Goal: Task Accomplishment & Management: Manage account settings

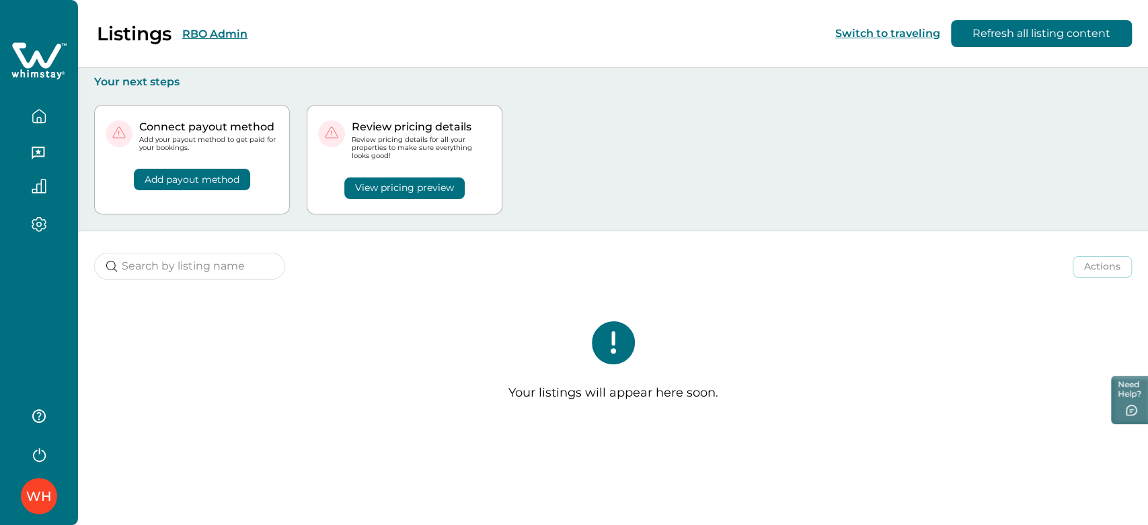
click at [214, 32] on button "RBO Admin" at bounding box center [214, 34] width 65 height 13
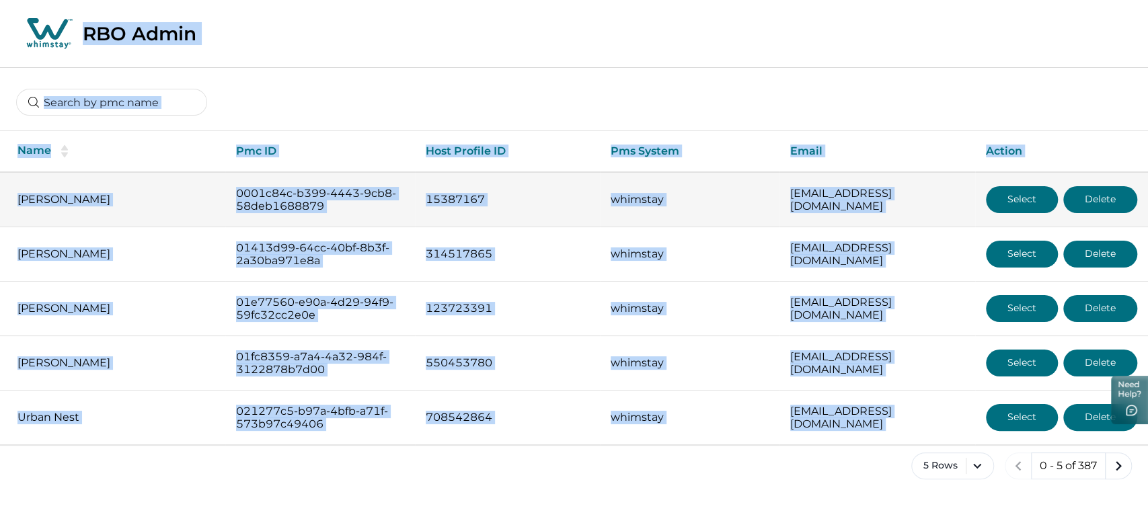
click at [1024, 206] on button "Select" at bounding box center [1022, 199] width 72 height 27
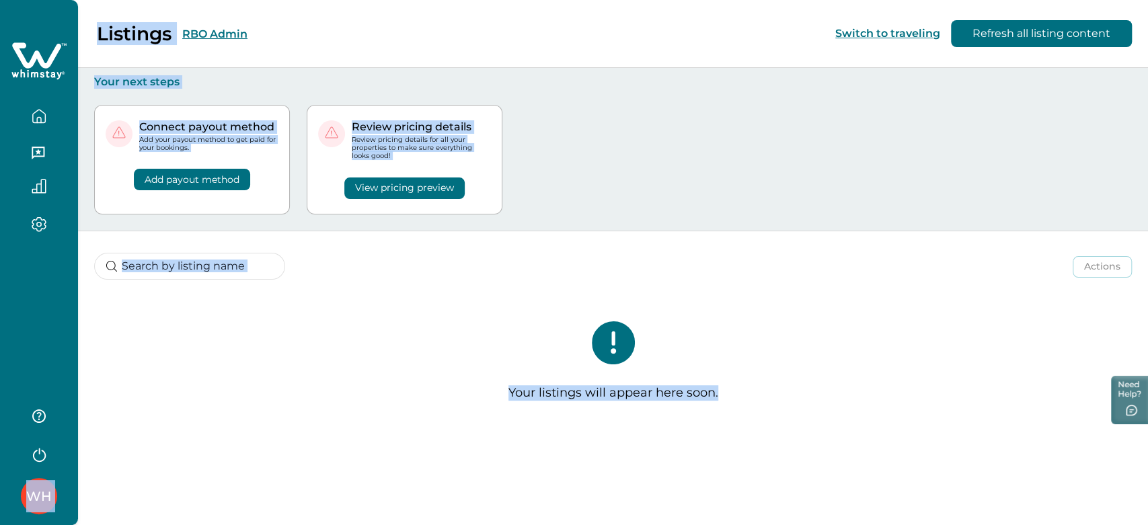
click at [202, 28] on button "RBO Admin" at bounding box center [214, 34] width 65 height 13
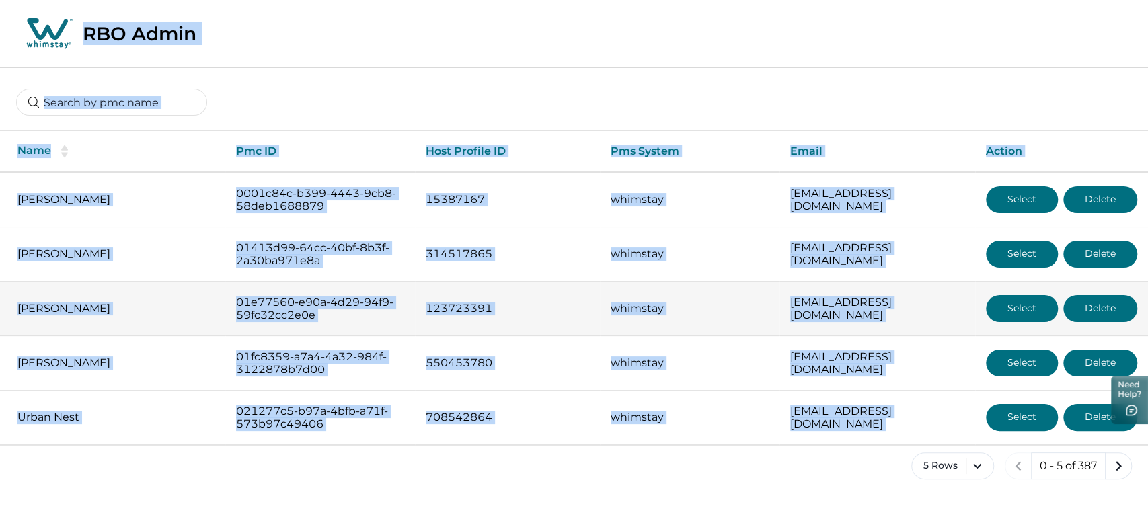
click at [1012, 311] on button "Select" at bounding box center [1022, 308] width 72 height 27
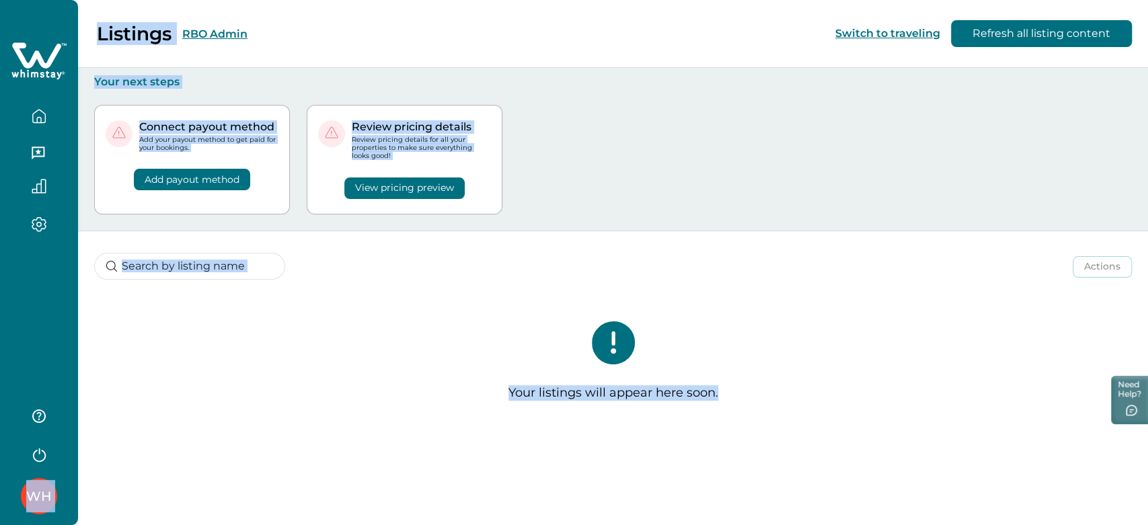
click at [202, 28] on button "RBO Admin" at bounding box center [214, 34] width 65 height 13
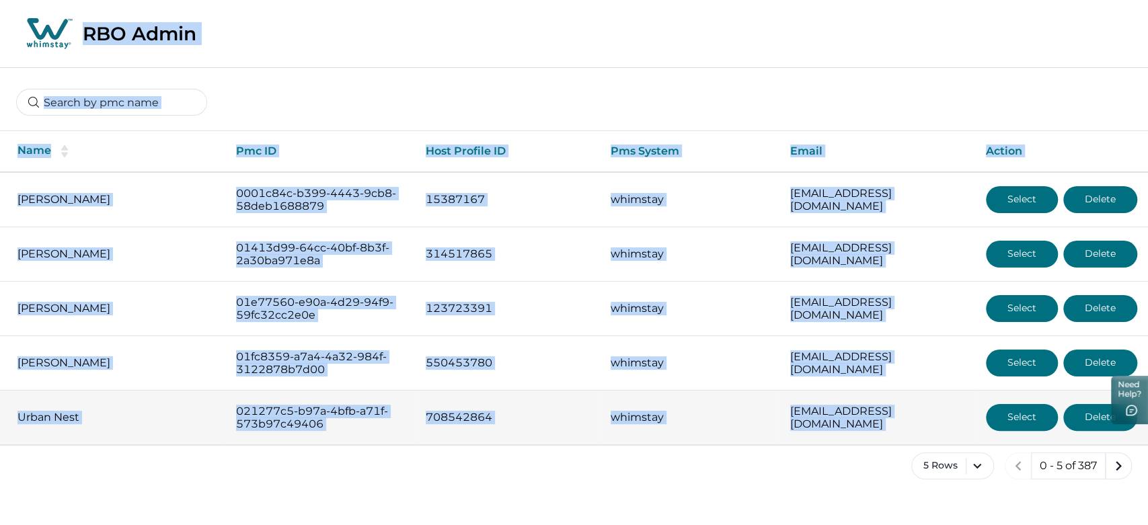
click at [990, 413] on button "Select" at bounding box center [1022, 417] width 72 height 27
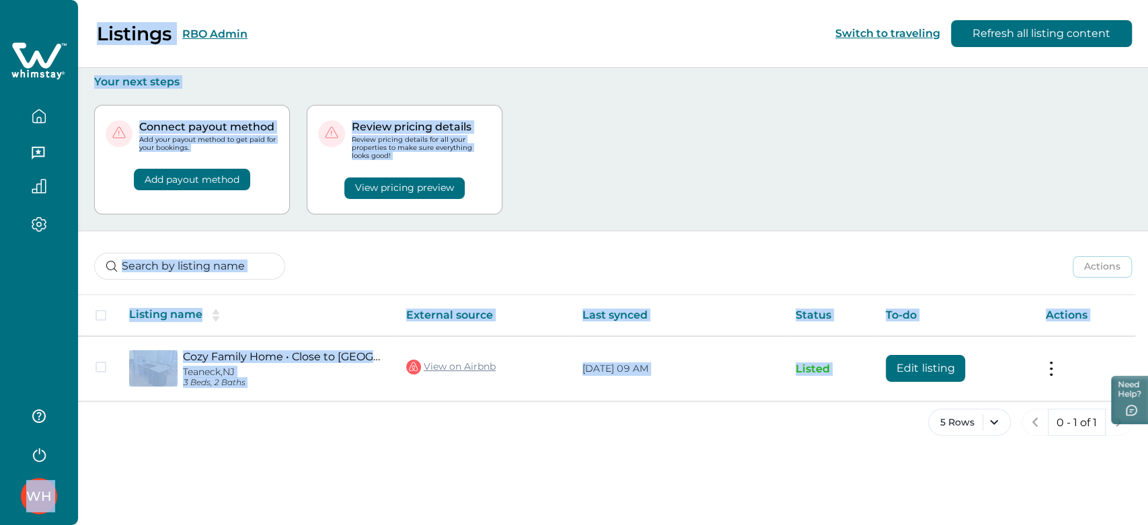
click at [219, 31] on button "RBO Admin" at bounding box center [214, 34] width 65 height 13
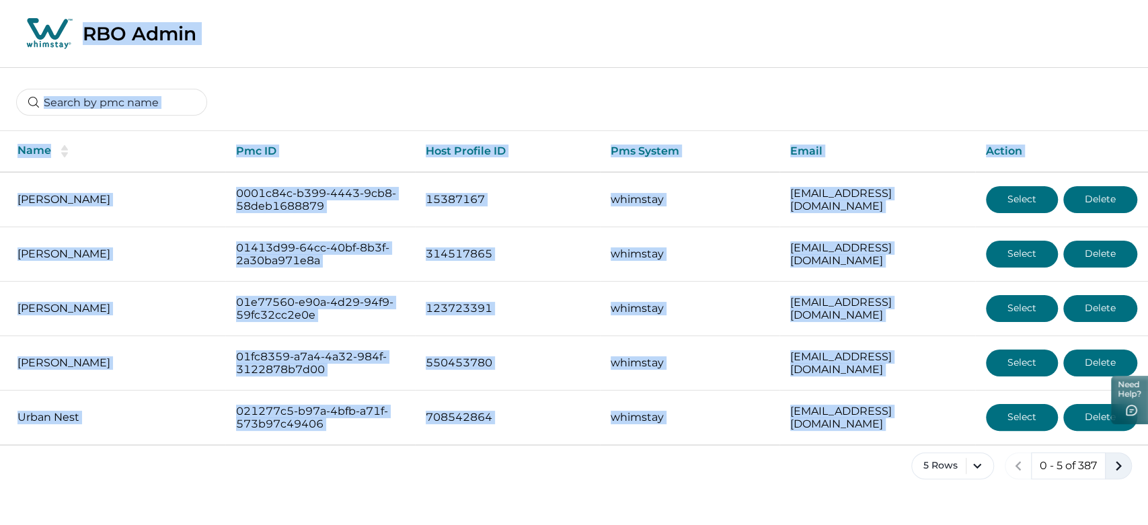
click at [1117, 467] on icon "next page" at bounding box center [1118, 465] width 6 height 9
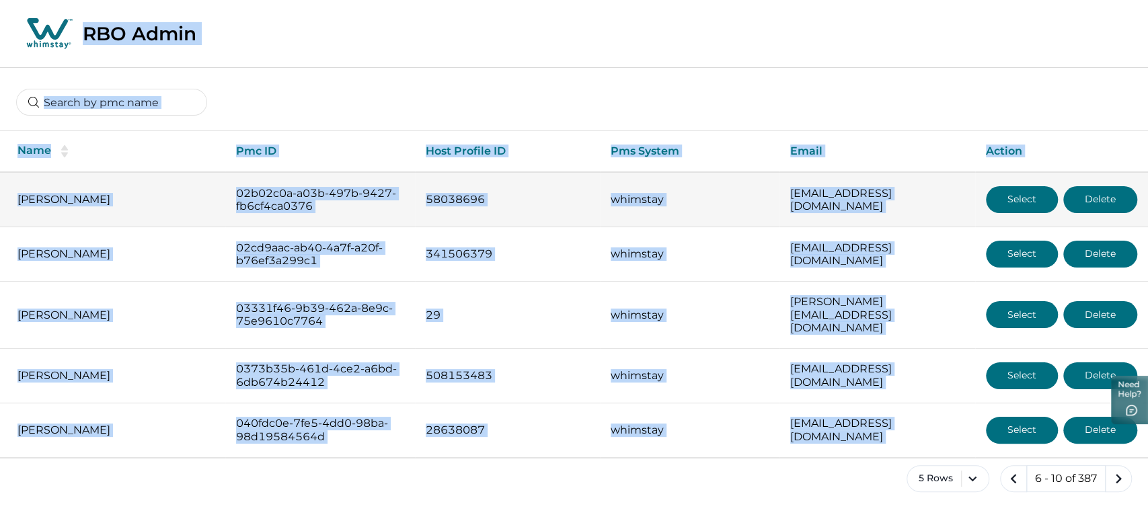
click at [1016, 197] on button "Select" at bounding box center [1022, 199] width 72 height 27
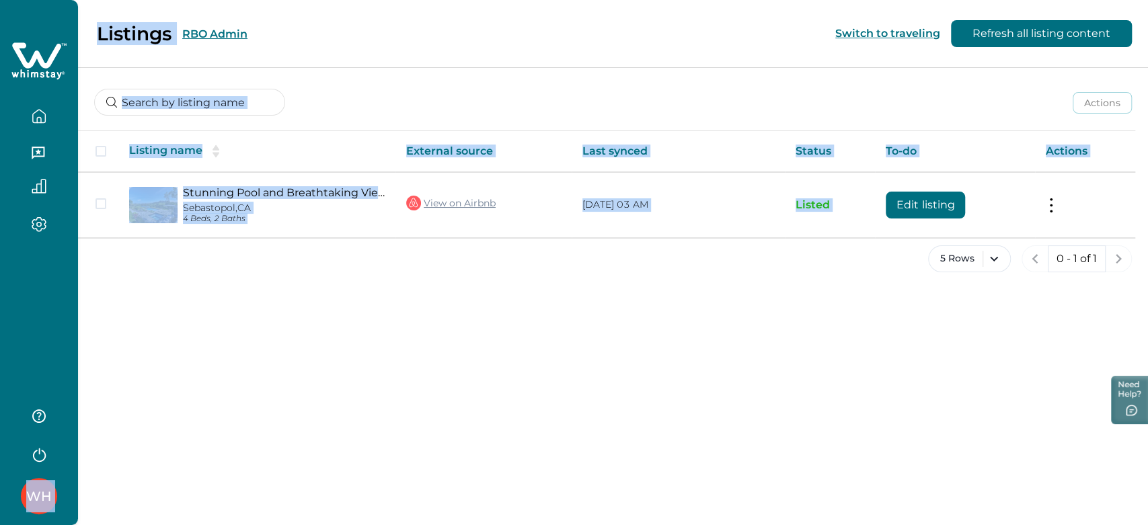
click at [206, 28] on button "RBO Admin" at bounding box center [214, 34] width 65 height 13
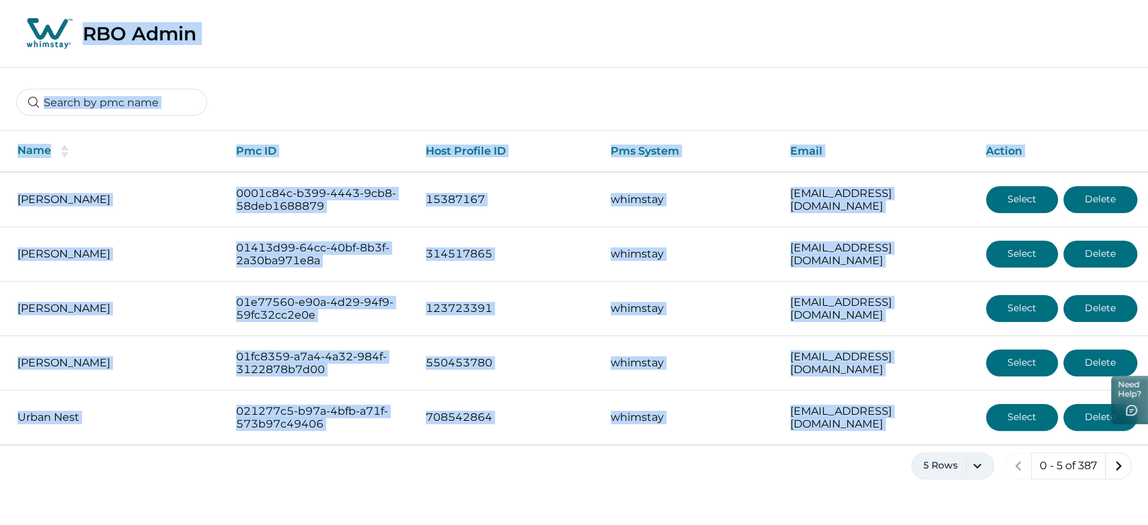
click at [969, 464] on button "5 Rows" at bounding box center [952, 465] width 83 height 27
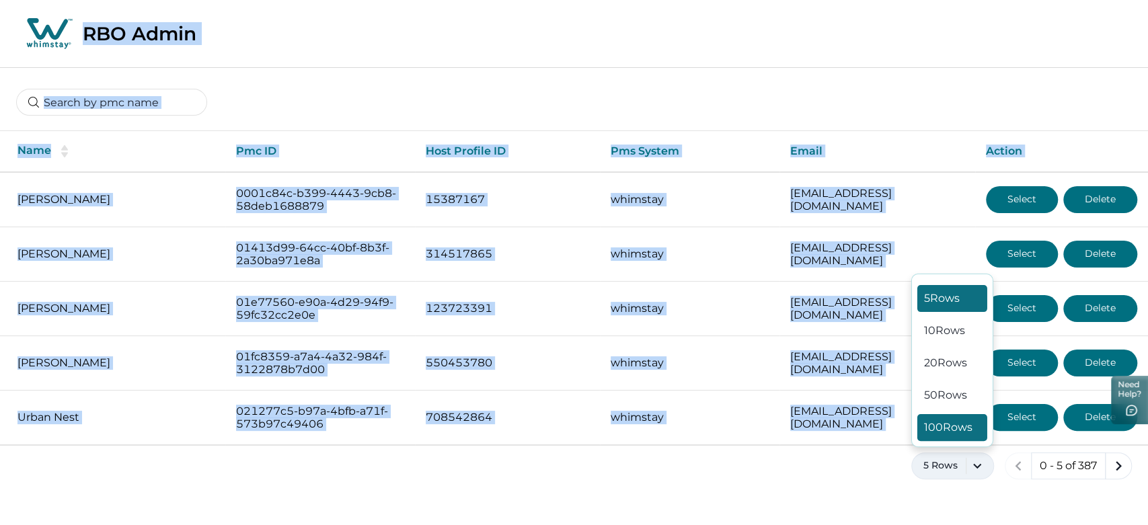
click at [940, 419] on button "100 Rows" at bounding box center [952, 427] width 70 height 27
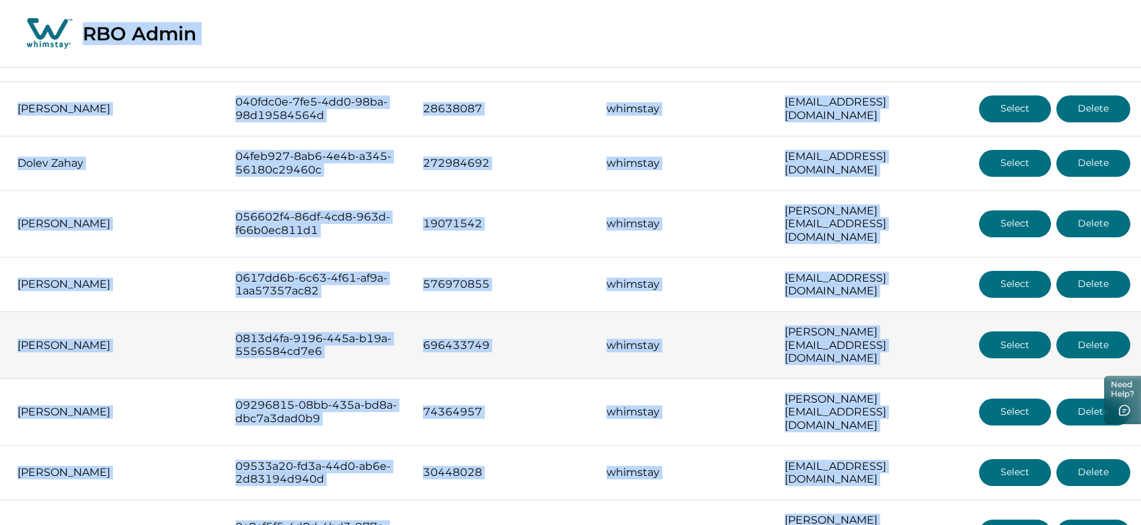
scroll to position [597, 0]
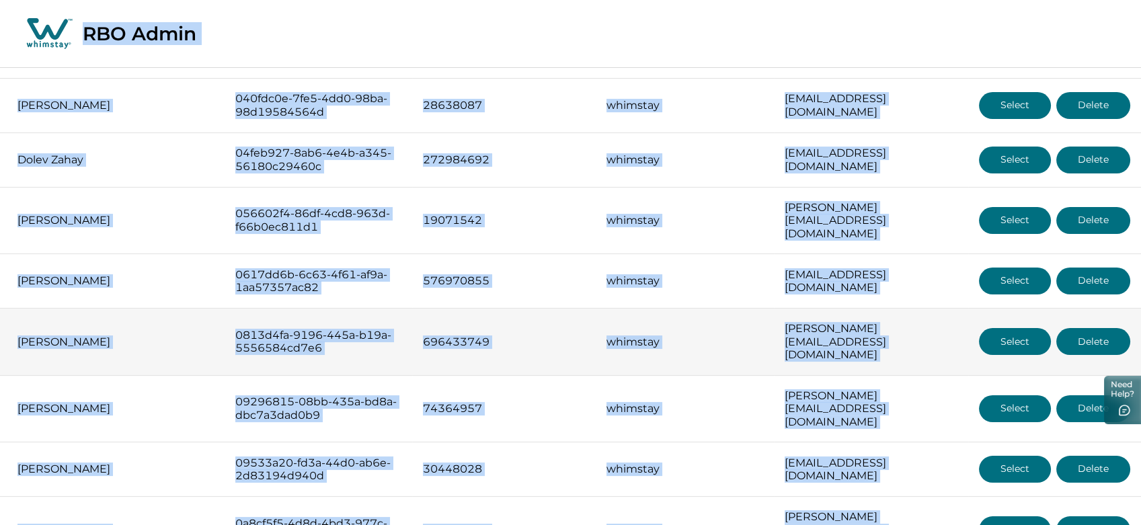
click at [1024, 328] on button "Select" at bounding box center [1015, 341] width 72 height 27
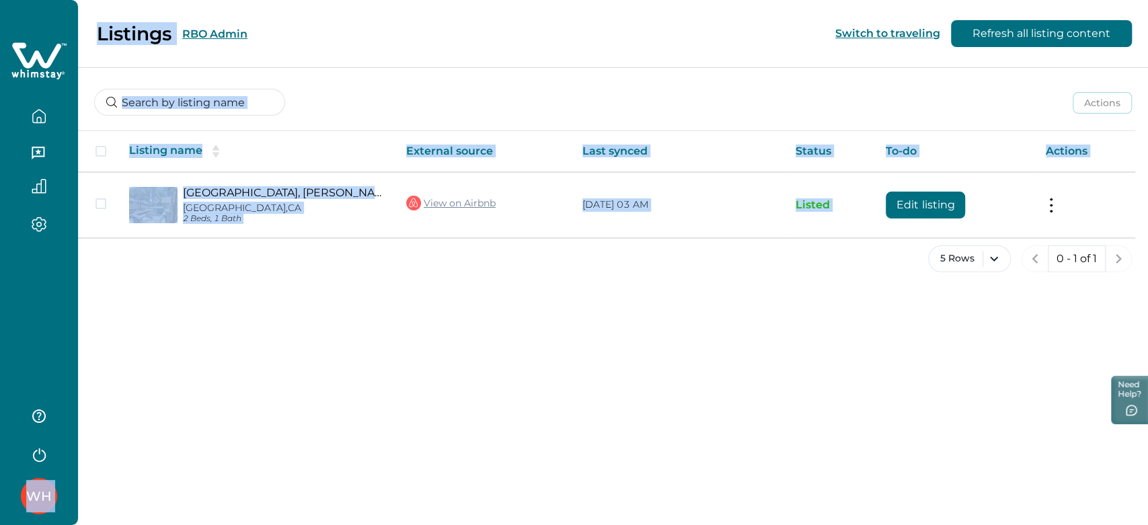
click at [227, 31] on button "RBO Admin" at bounding box center [214, 34] width 65 height 13
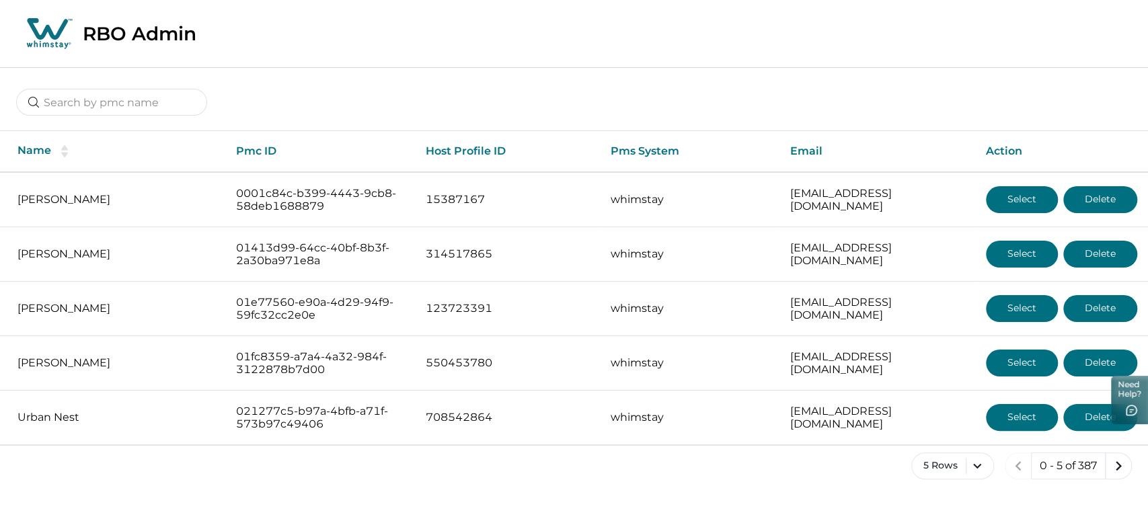
click at [86, 123] on div "Name Pmc ID Host Profile ID Pms System Email Action [PERSON_NAME] 0001c84c-b399…" at bounding box center [574, 284] width 1148 height 434
click at [86, 104] on input at bounding box center [111, 102] width 191 height 27
click at [40, 24] on icon at bounding box center [49, 34] width 50 height 34
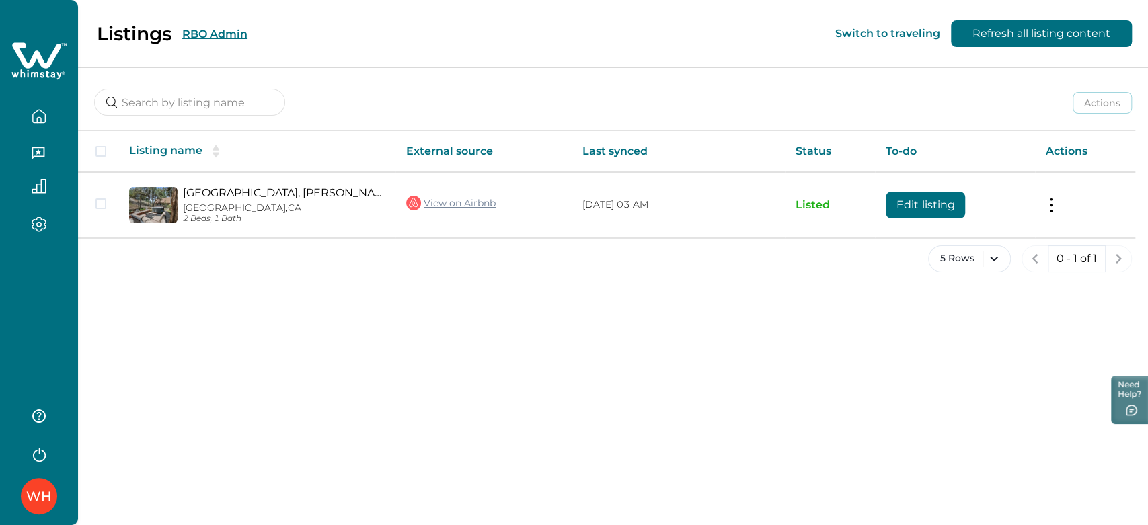
click at [210, 34] on button "RBO Admin" at bounding box center [214, 34] width 65 height 13
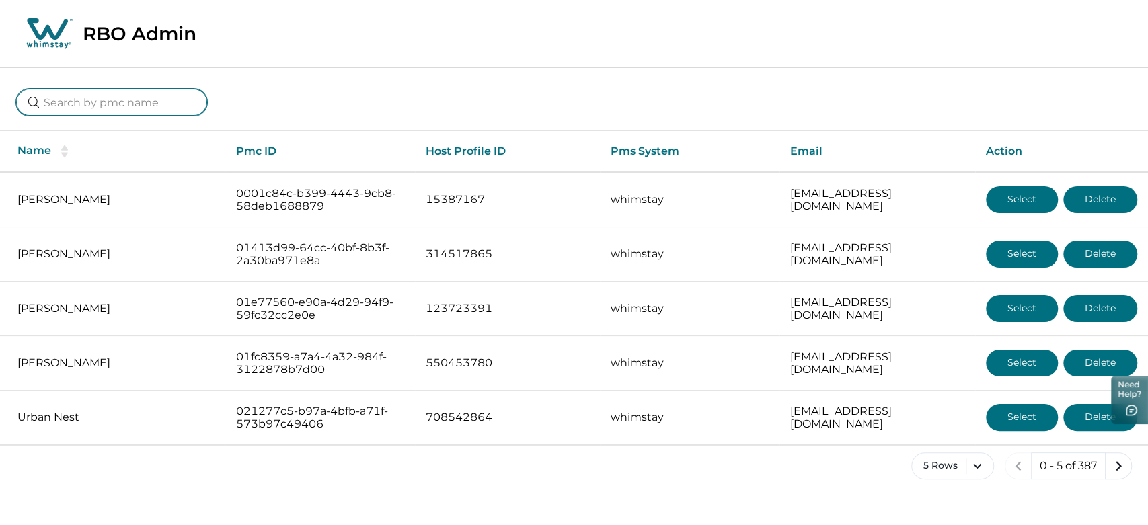
click at [118, 101] on input at bounding box center [111, 102] width 191 height 27
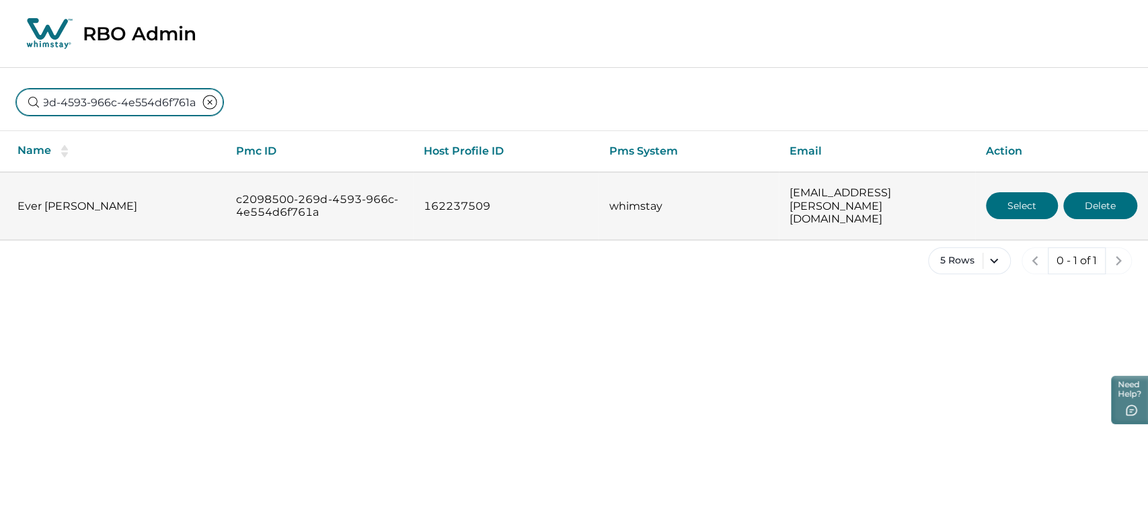
type input "c2098500-269d-4593-966c-4e554d6f761a"
click at [1039, 197] on button "Select" at bounding box center [1022, 205] width 72 height 27
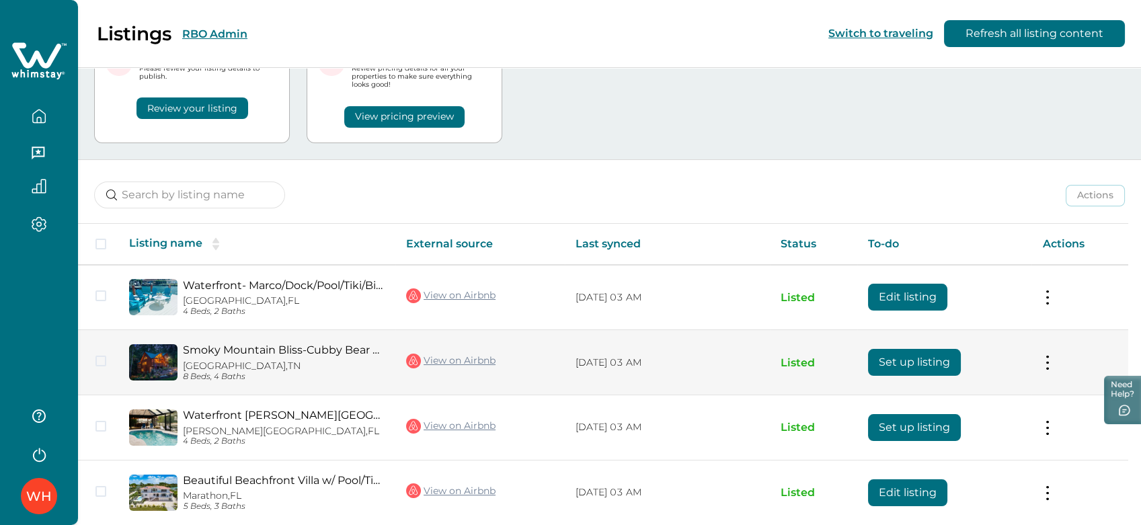
scroll to position [126, 0]
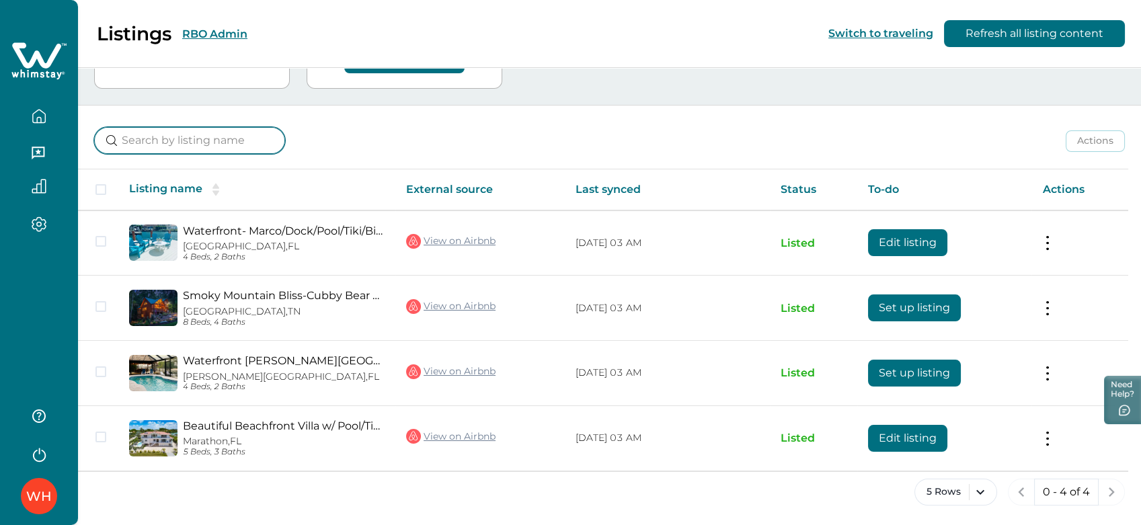
click at [214, 142] on input at bounding box center [189, 140] width 191 height 27
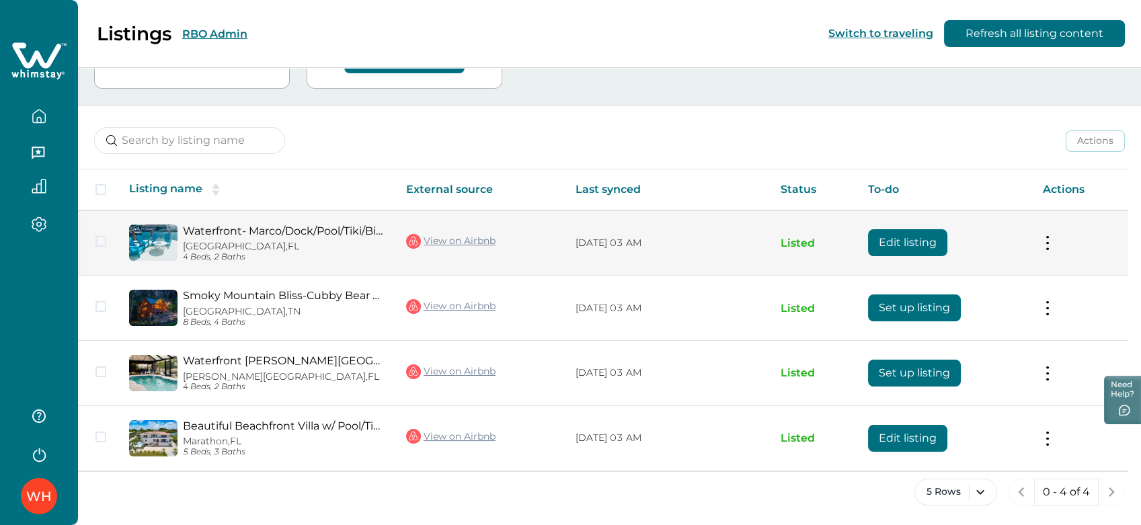
click at [937, 243] on button "Edit listing" at bounding box center [907, 242] width 79 height 27
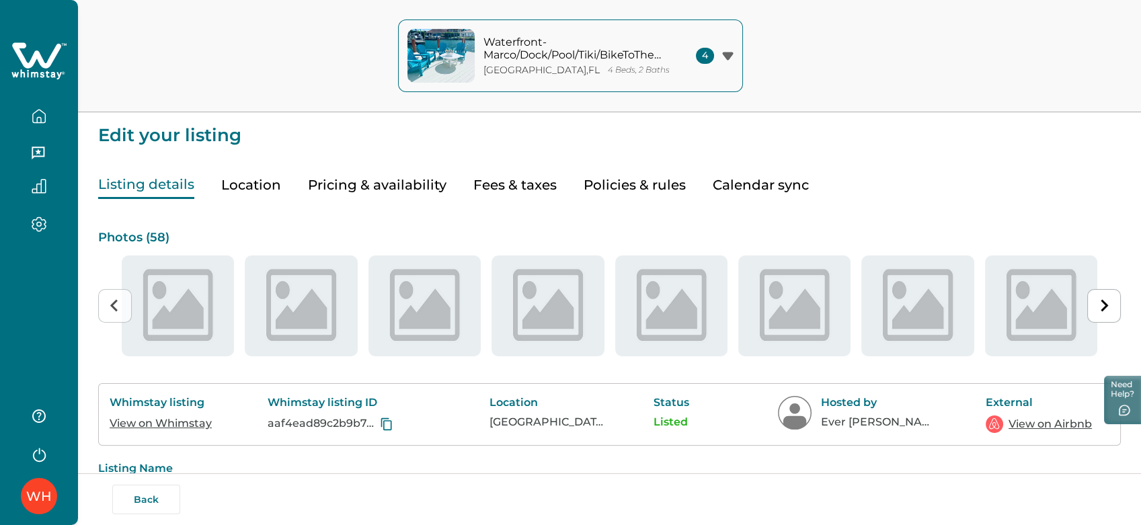
type input "15"
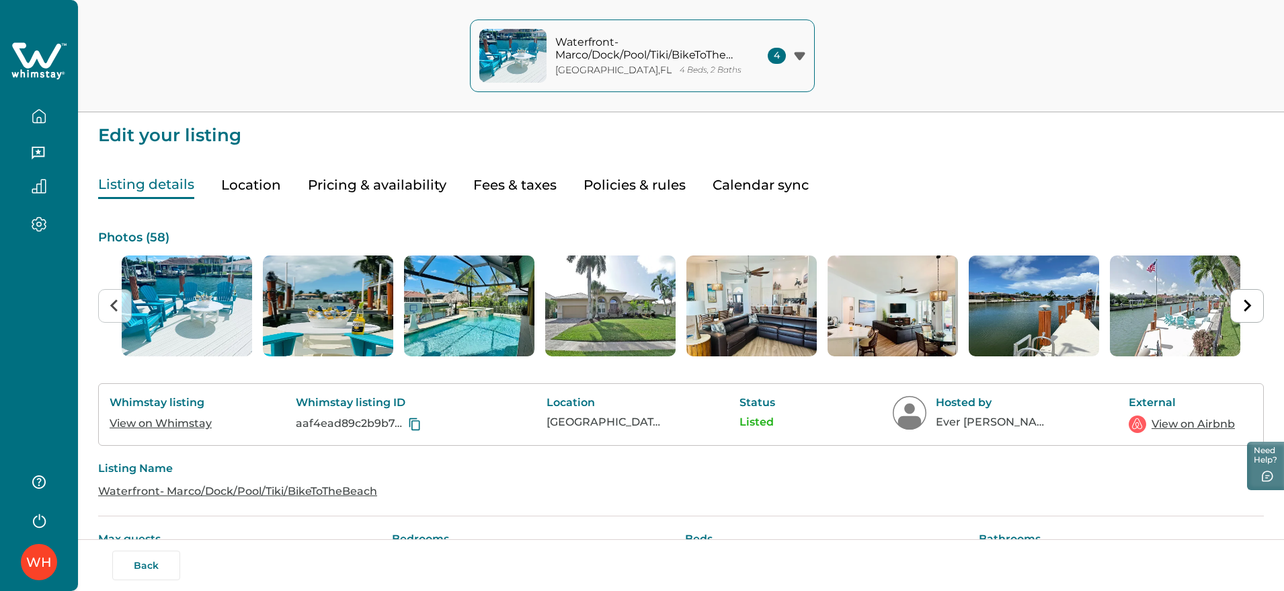
click at [404, 180] on button "Pricing & availability" at bounding box center [377, 185] width 138 height 28
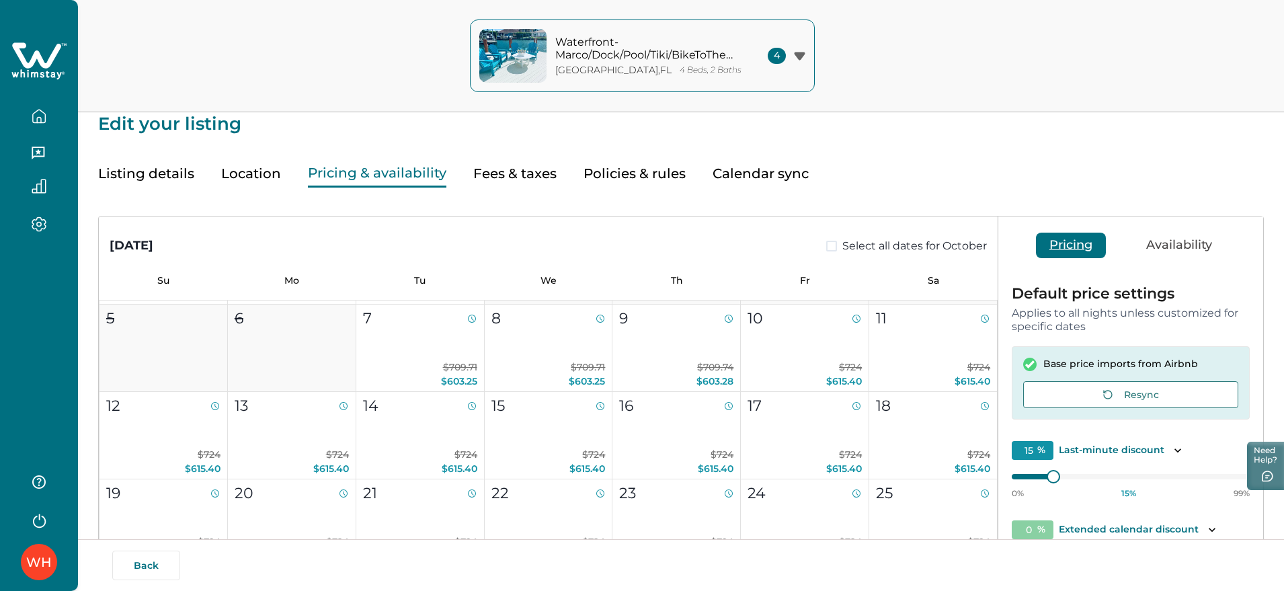
scroll to position [261, 0]
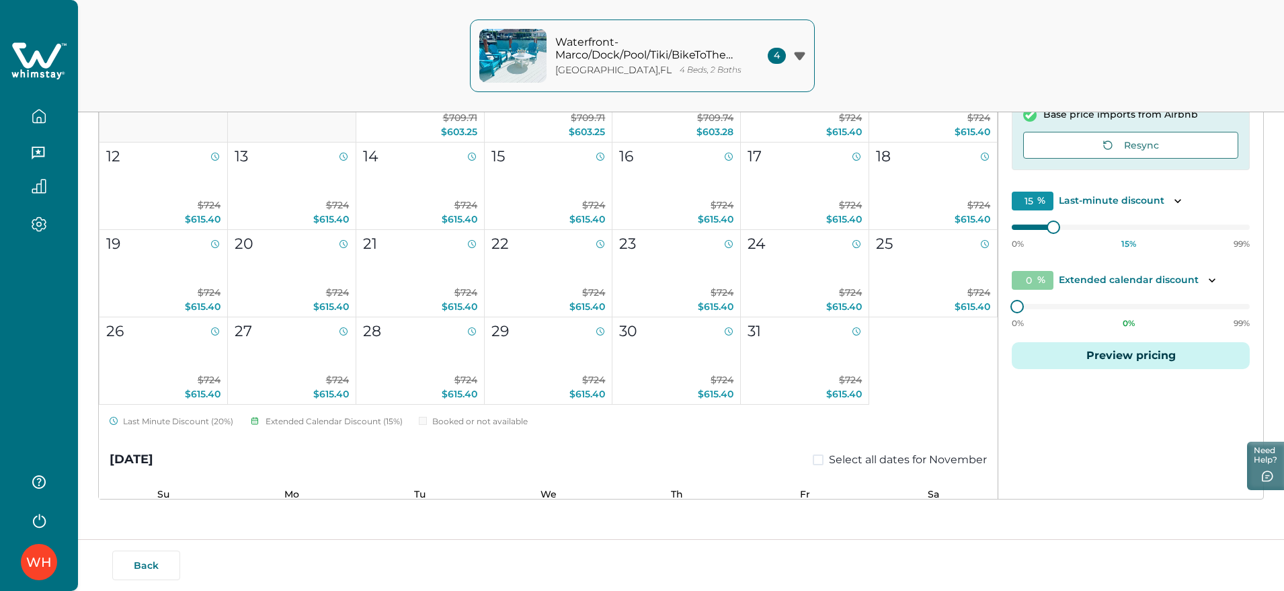
click at [1076, 359] on button "Preview pricing" at bounding box center [1131, 355] width 238 height 27
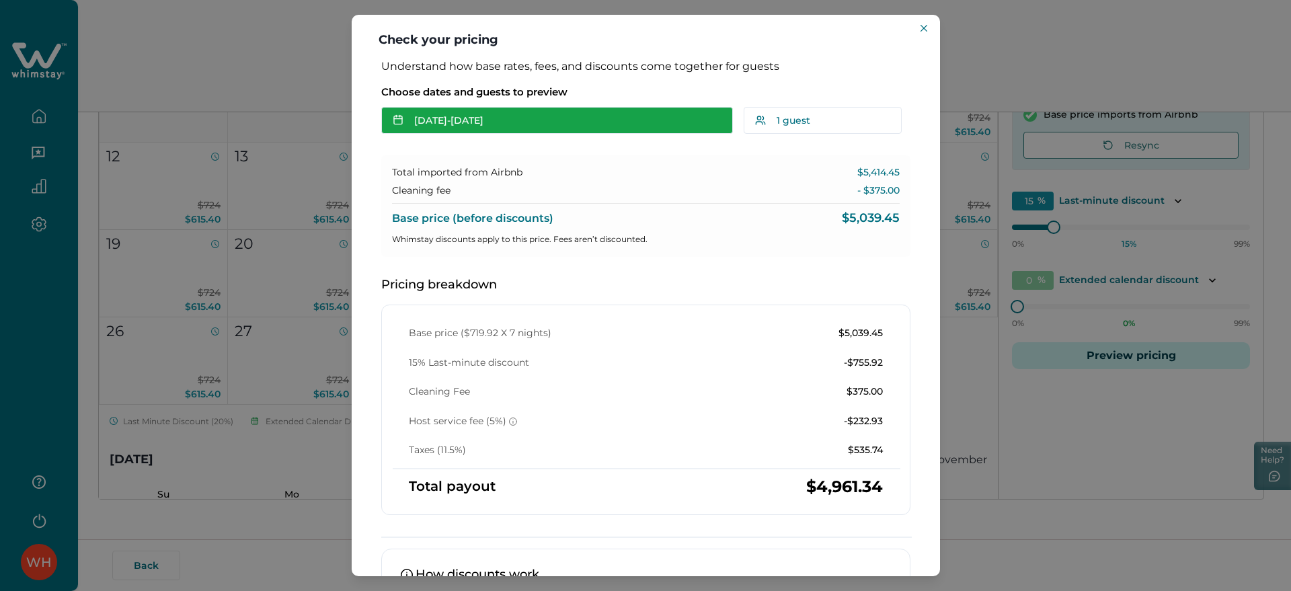
click at [448, 125] on button "[DATE] - [DATE]" at bounding box center [557, 120] width 352 height 27
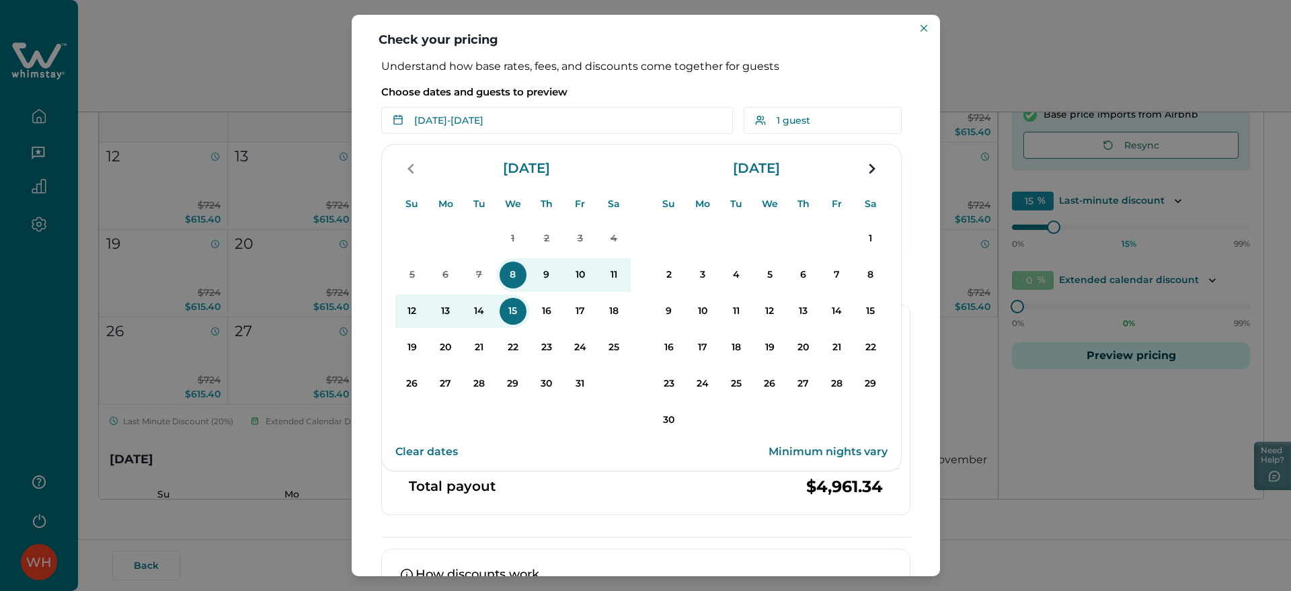
click at [612, 70] on p "Understand how base rates, fees, and discounts come together for guests" at bounding box center [645, 66] width 529 height 13
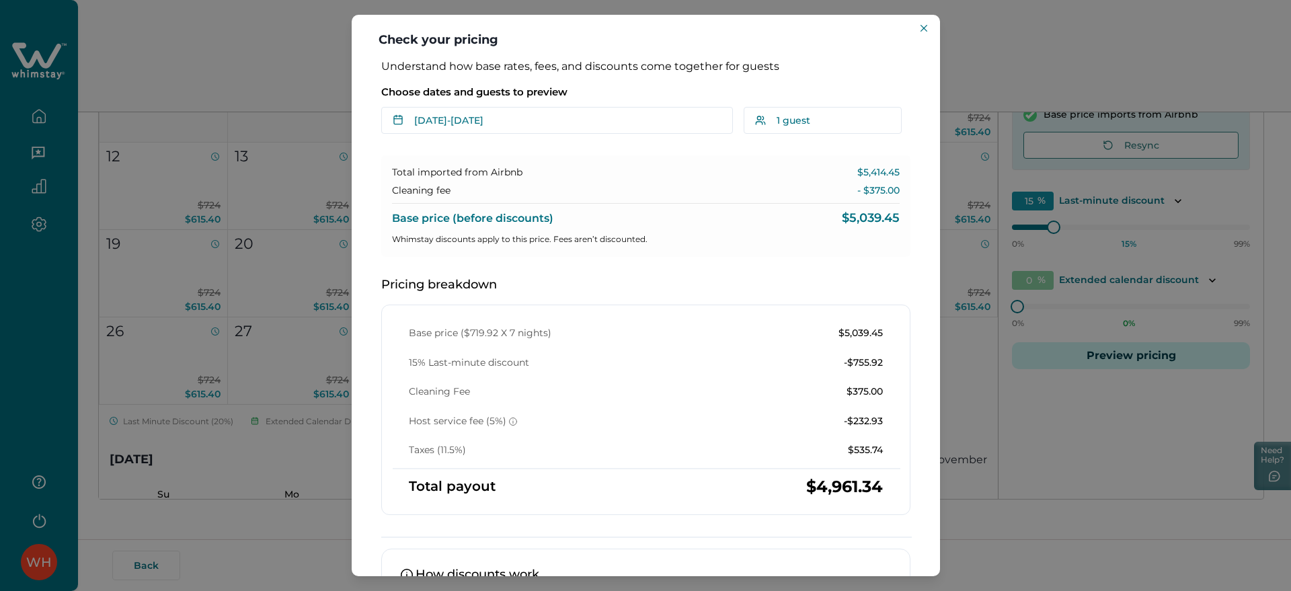
click at [986, 19] on div "Check your pricing Understand how base rates, fees, and discounts come together…" at bounding box center [645, 295] width 1291 height 591
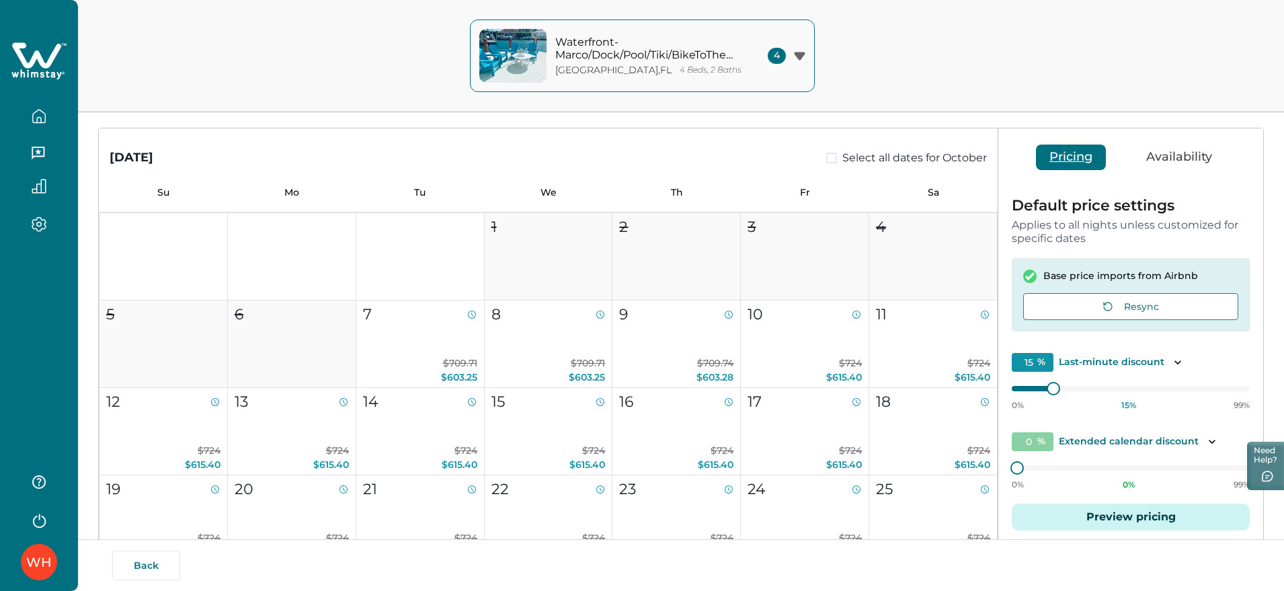
scroll to position [0, 0]
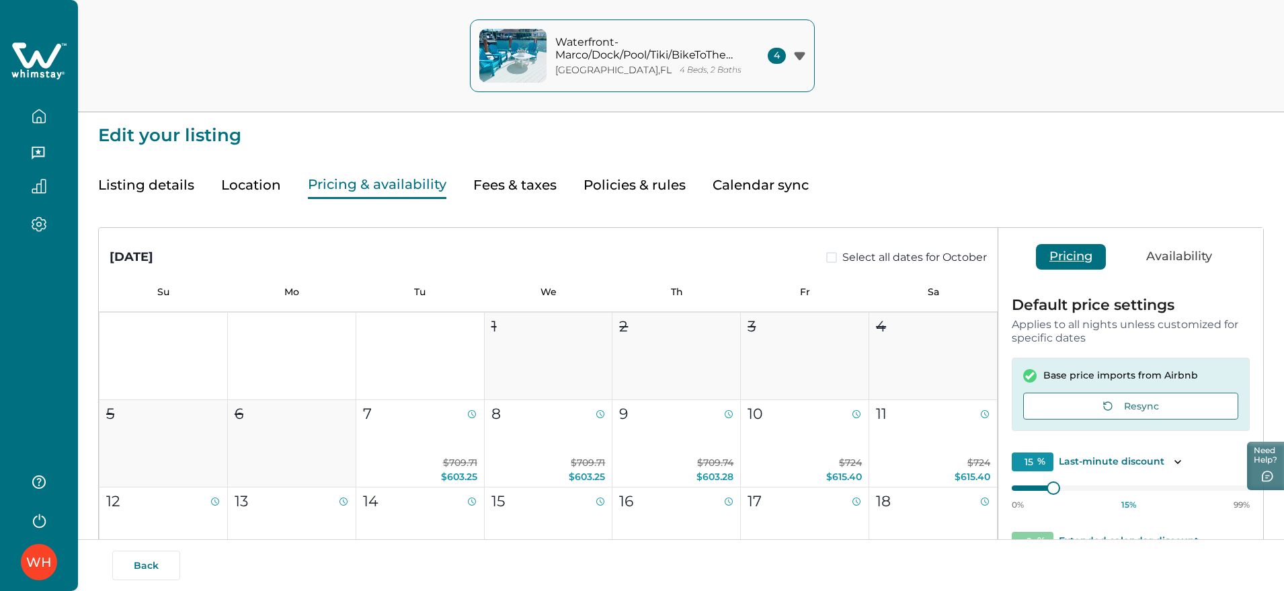
click at [161, 190] on button "Listing details" at bounding box center [146, 185] width 96 height 28
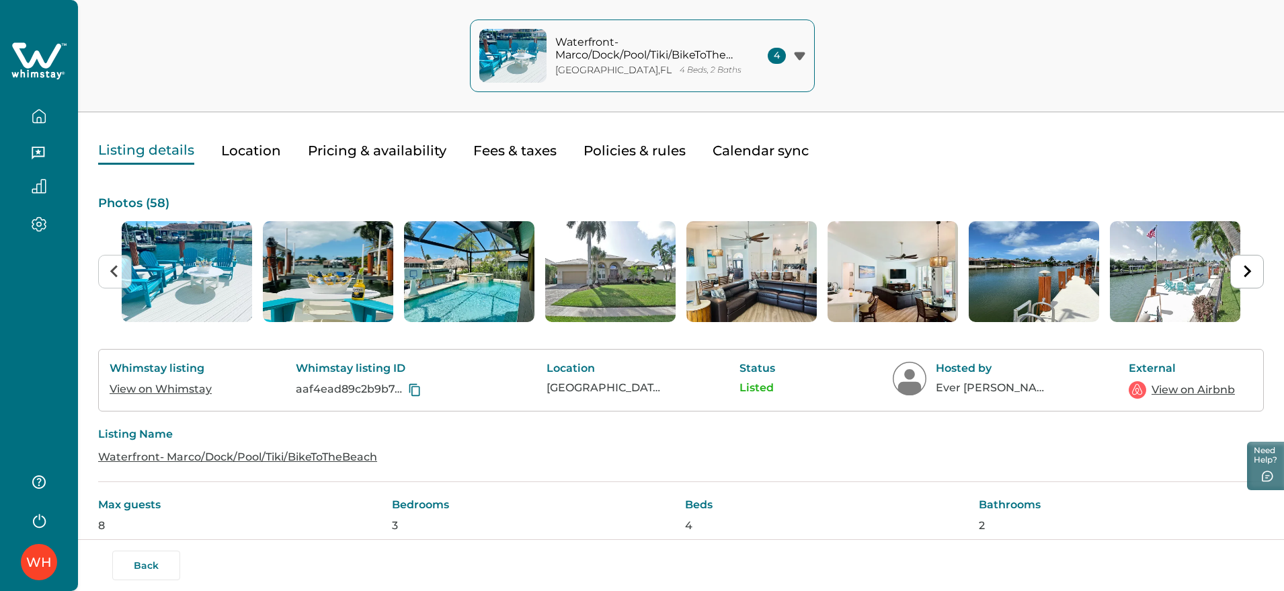
scroll to position [84, 0]
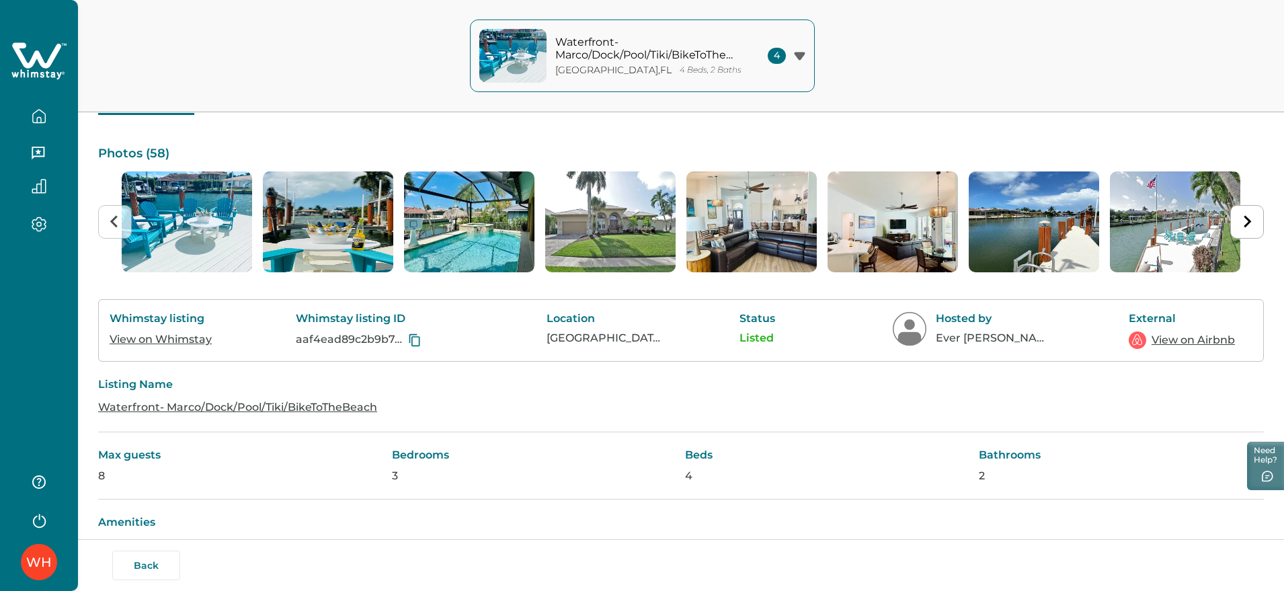
click at [157, 341] on link "View on Whimstay" at bounding box center [161, 339] width 102 height 13
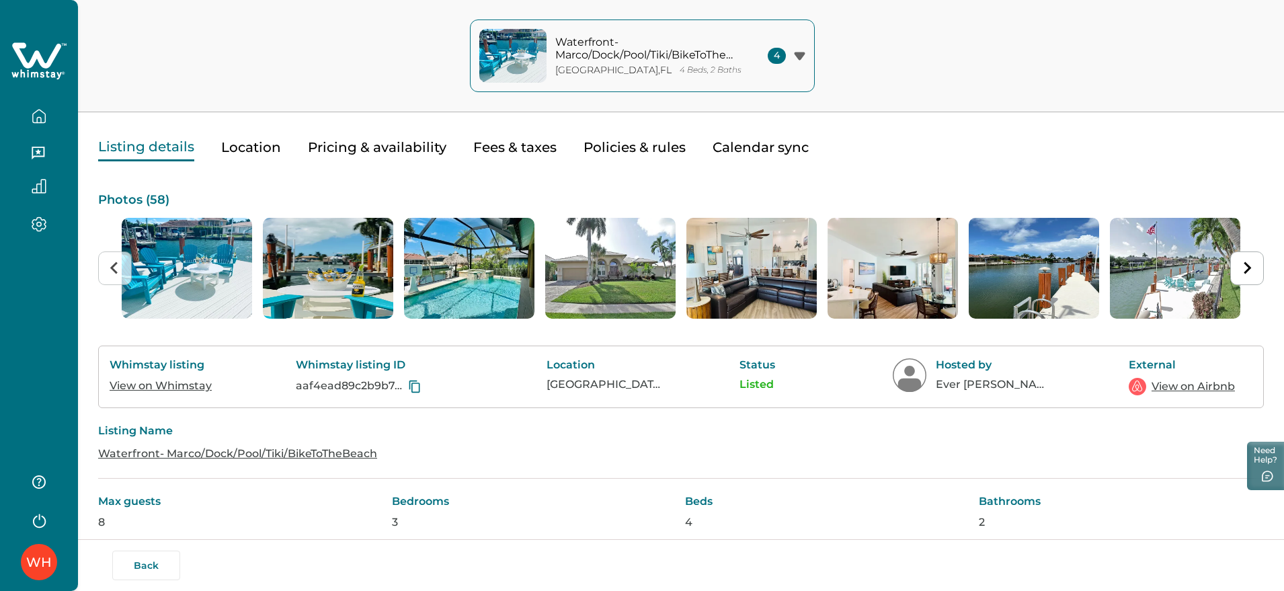
scroll to position [0, 0]
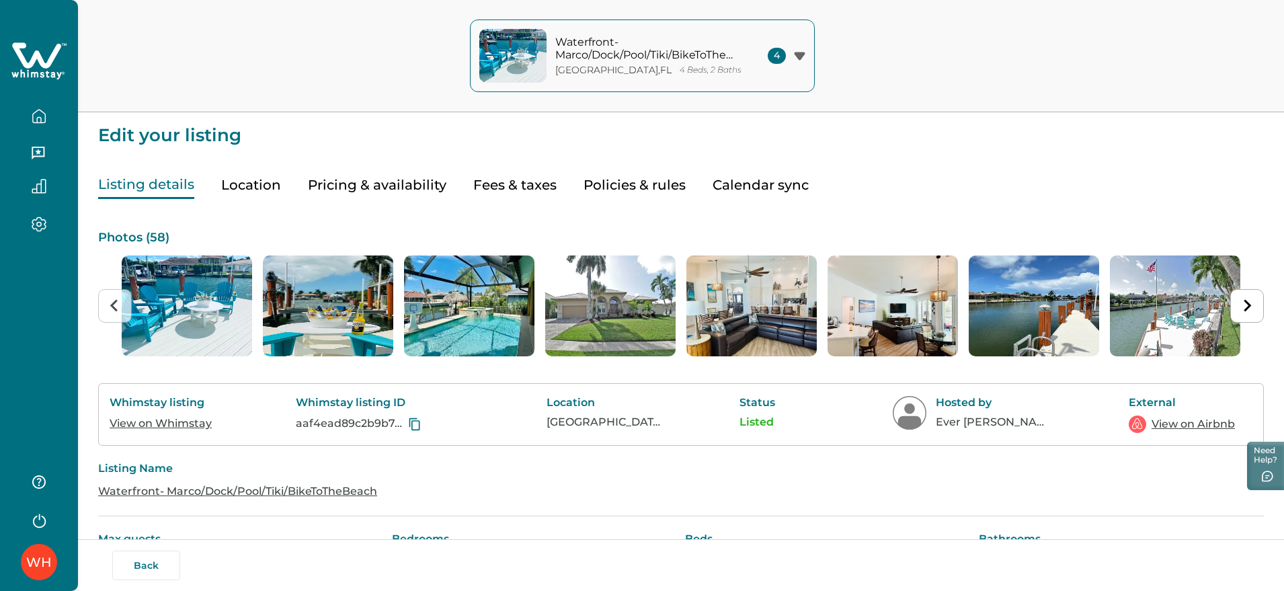
click at [393, 194] on button "Pricing & availability" at bounding box center [377, 185] width 138 height 28
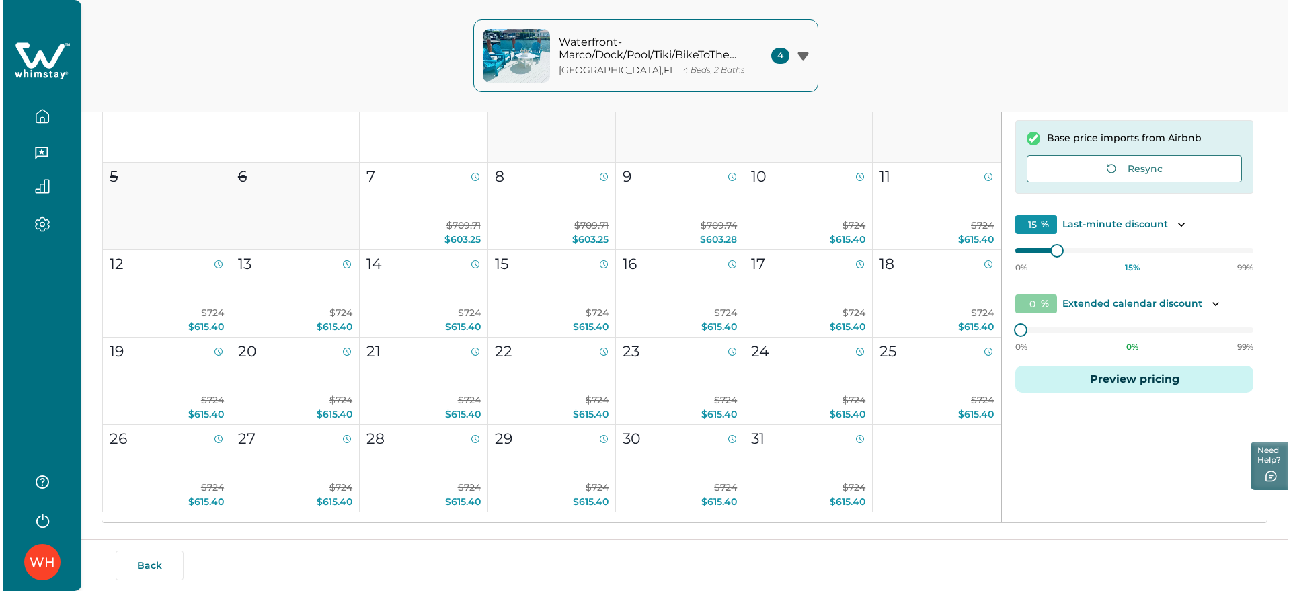
scroll to position [261, 0]
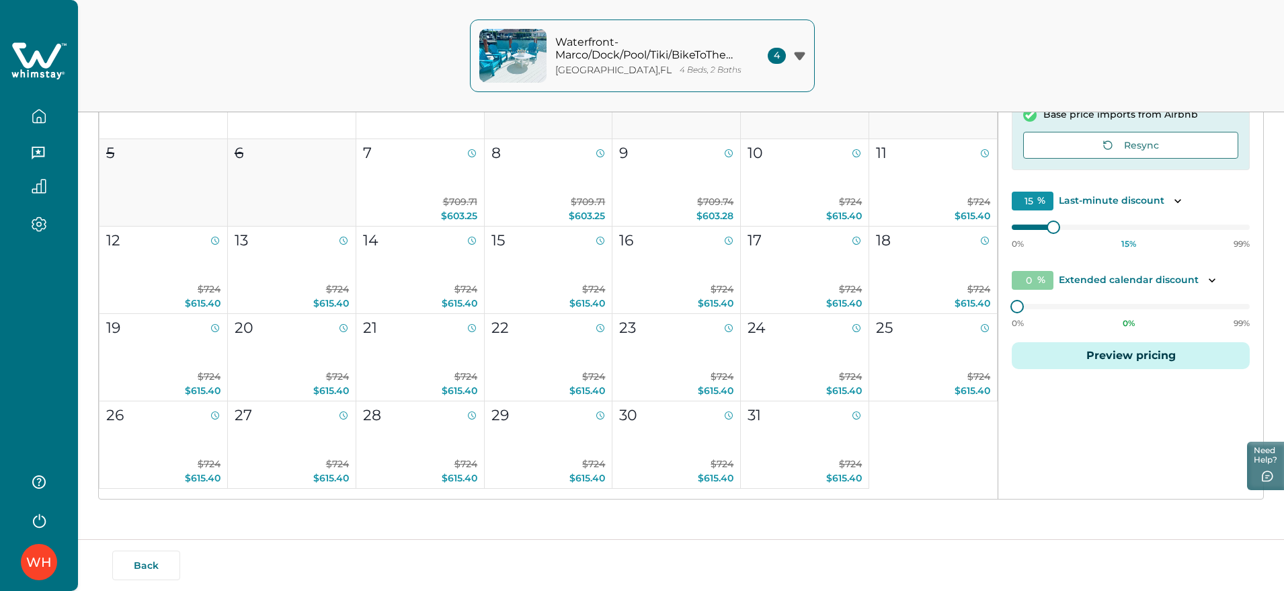
click at [1079, 358] on button "Preview pricing" at bounding box center [1131, 355] width 238 height 27
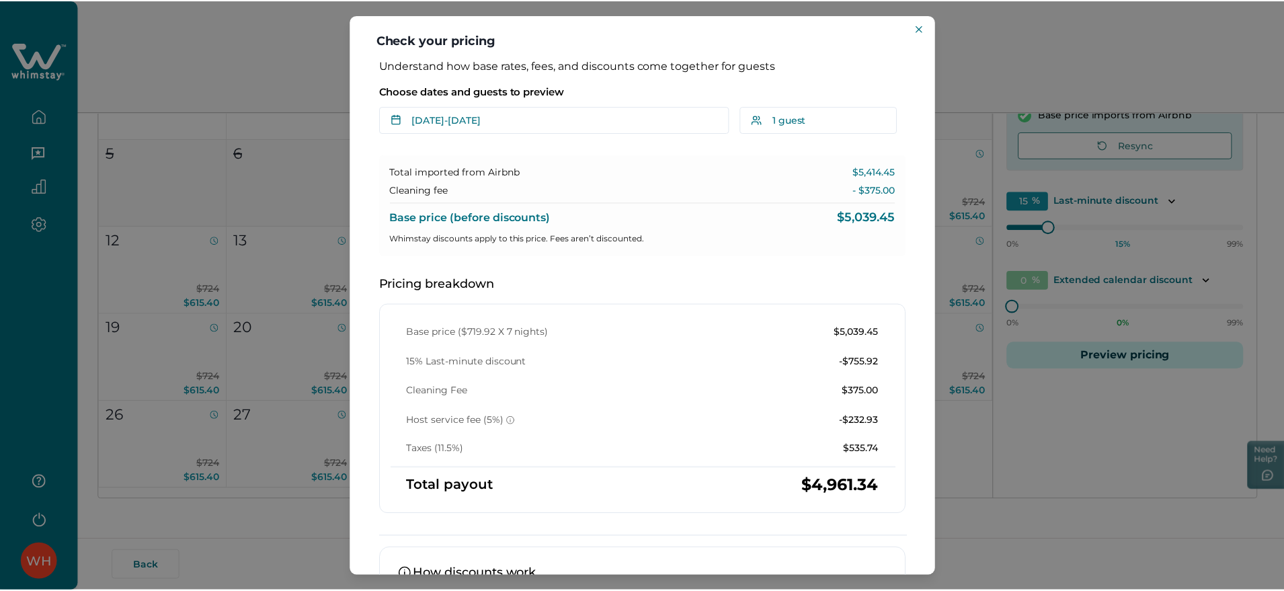
scroll to position [0, 0]
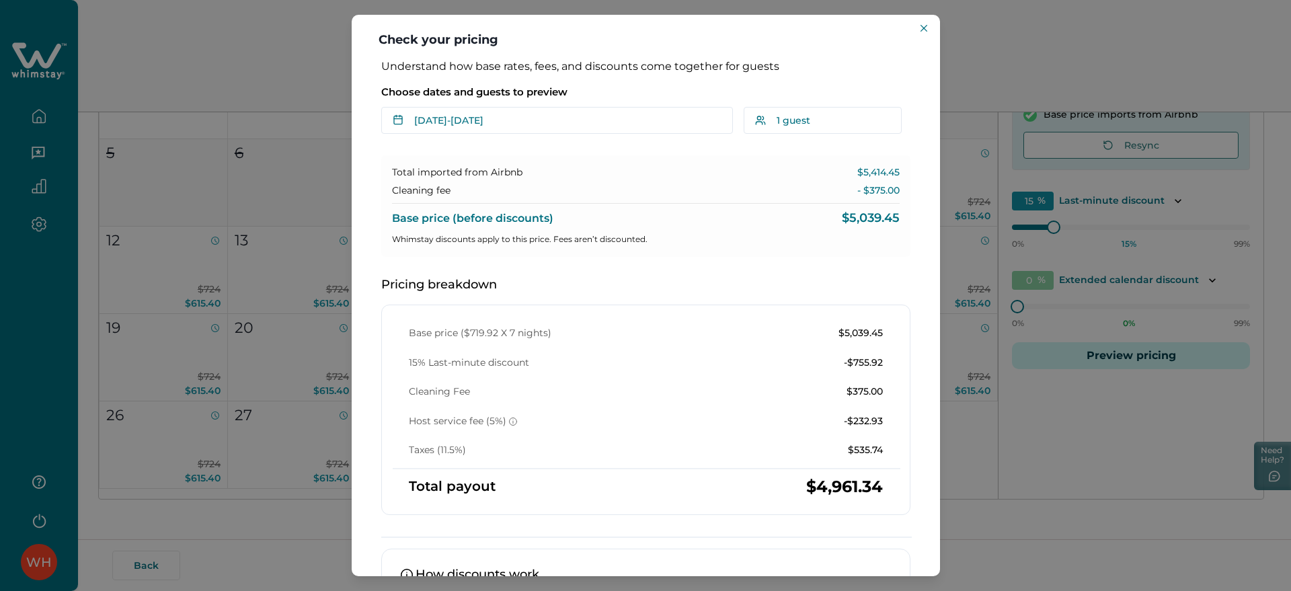
click at [220, 50] on div "Check your pricing Understand how base rates, fees, and discounts come together…" at bounding box center [645, 295] width 1291 height 591
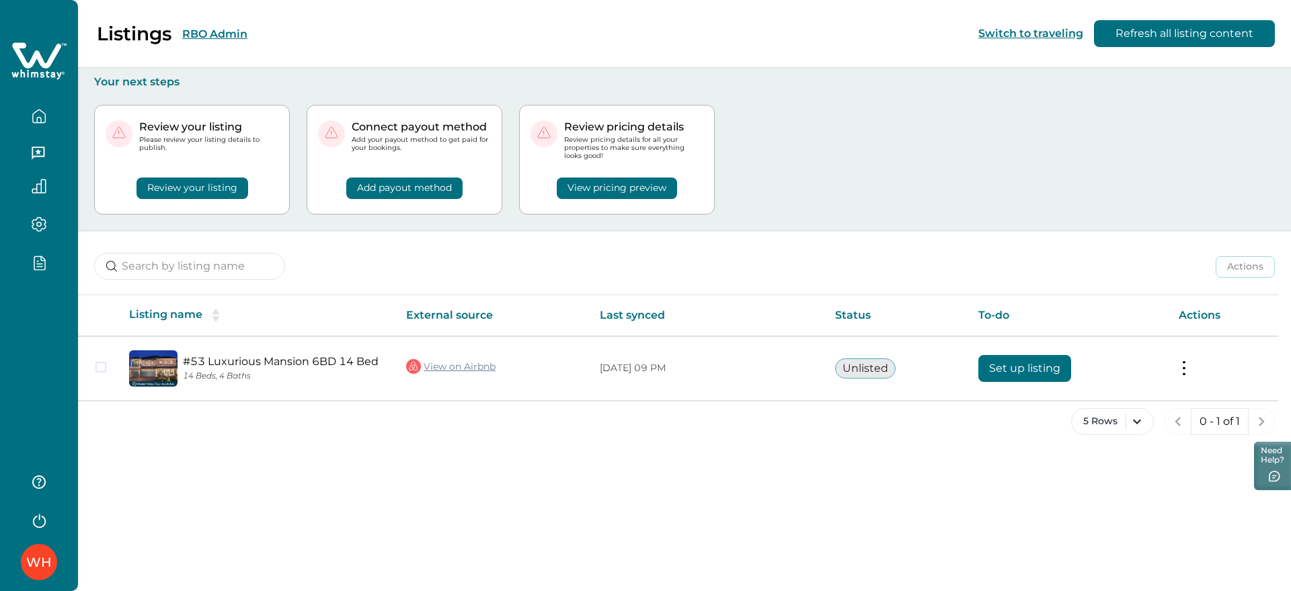
click at [219, 33] on button "RBO Admin" at bounding box center [214, 34] width 65 height 13
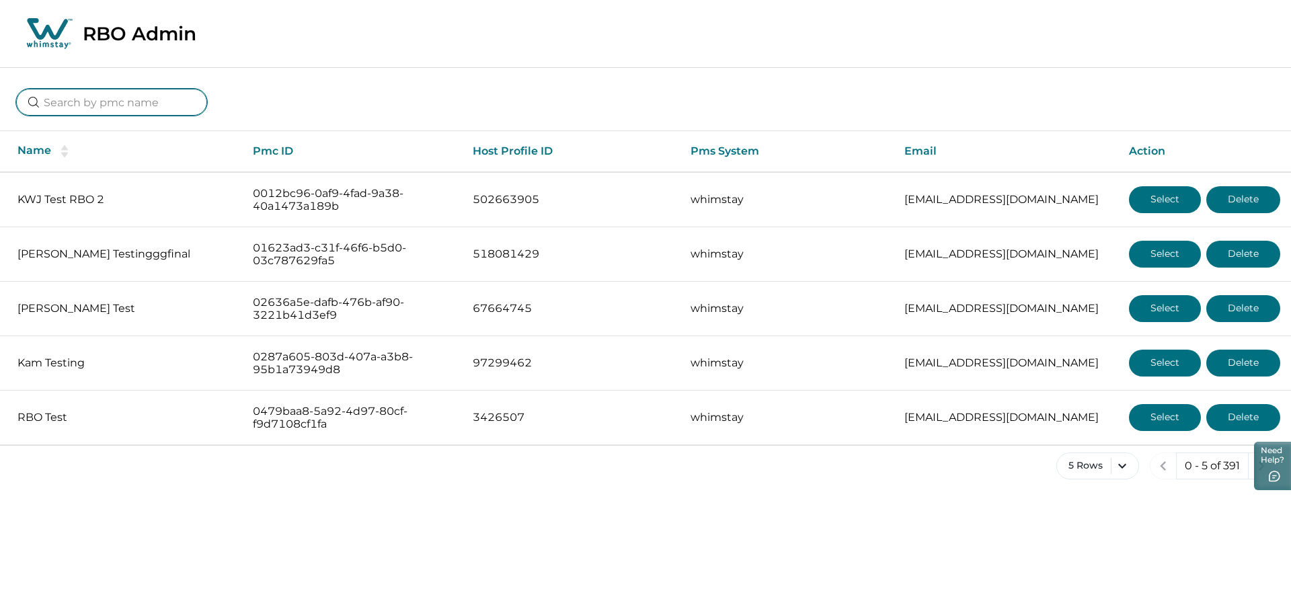
click at [108, 106] on input at bounding box center [111, 102] width 191 height 27
click at [40, 30] on icon at bounding box center [49, 34] width 50 height 34
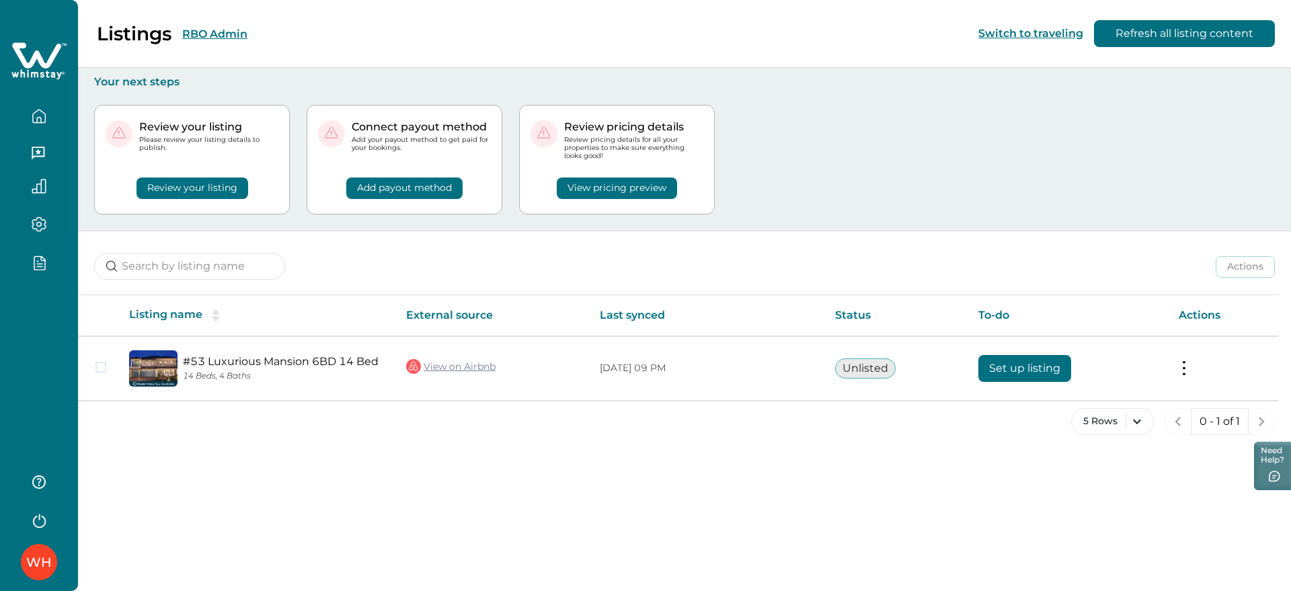
click at [18, 380] on div "WH" at bounding box center [39, 295] width 78 height 591
click at [275, 32] on div "Listings RBO Admin Switch to traveling Refresh all listing content" at bounding box center [645, 34] width 1291 height 68
click at [196, 39] on button "RBO Admin" at bounding box center [214, 34] width 65 height 13
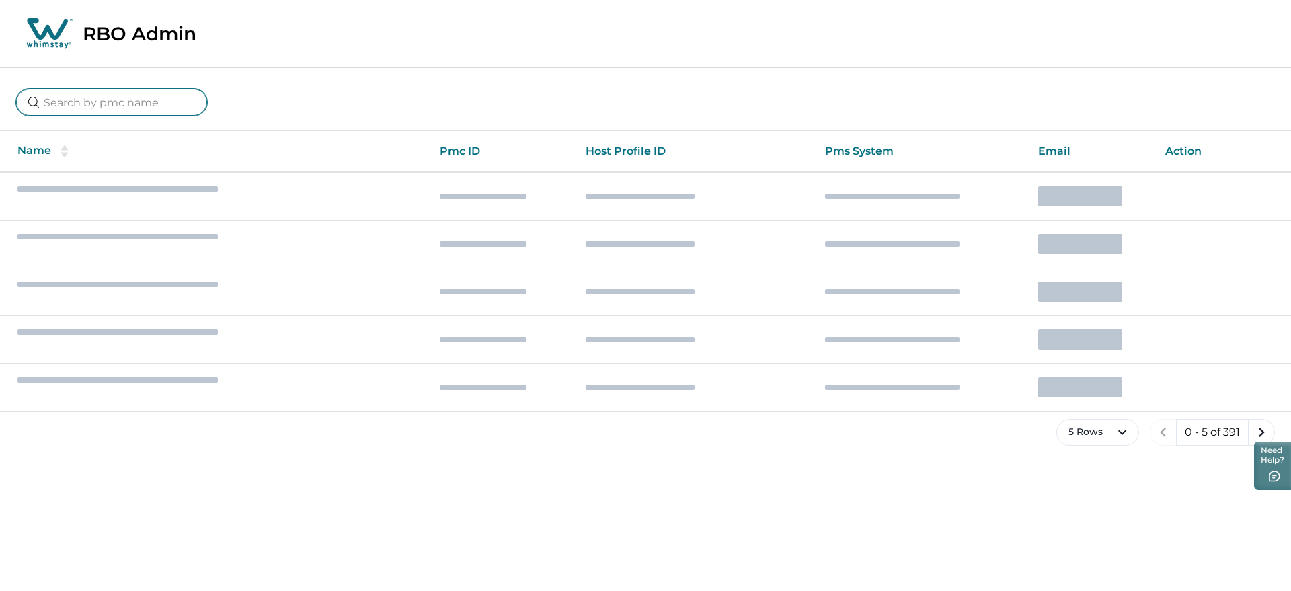
click at [115, 98] on input at bounding box center [111, 102] width 191 height 27
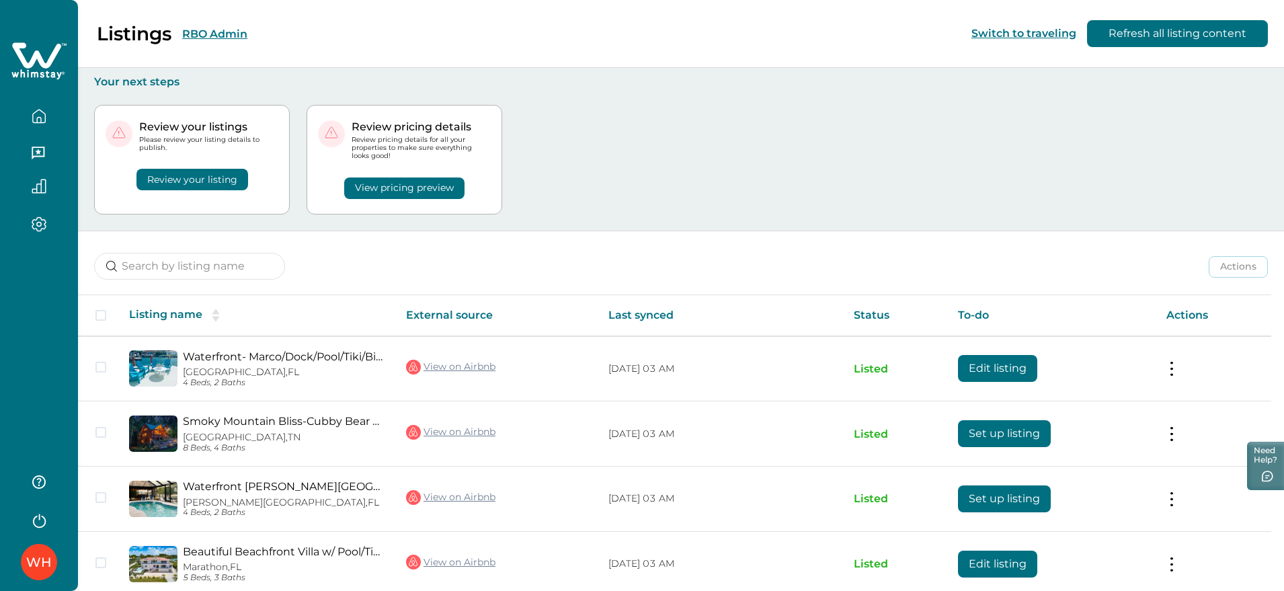
click at [210, 34] on button "RBO Admin" at bounding box center [214, 34] width 65 height 13
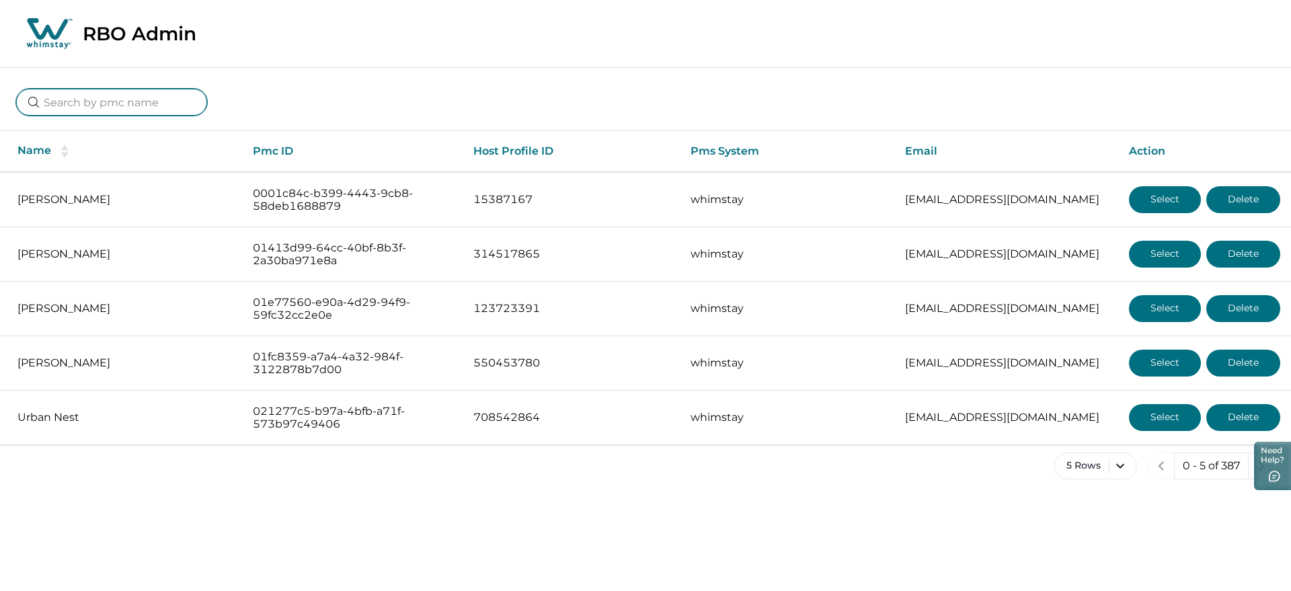
click at [172, 99] on input at bounding box center [111, 102] width 191 height 27
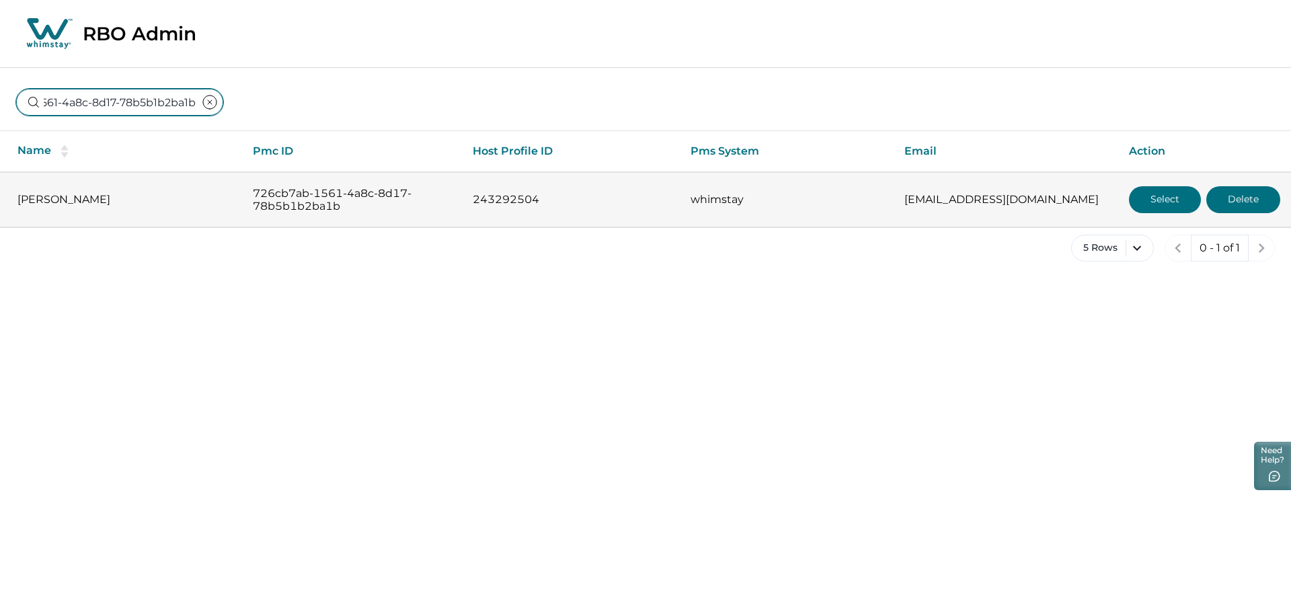
type input "726cb7ab-1561-4a8c-8d17-78b5b1b2ba1b"
click at [1148, 201] on button "Select" at bounding box center [1165, 199] width 72 height 27
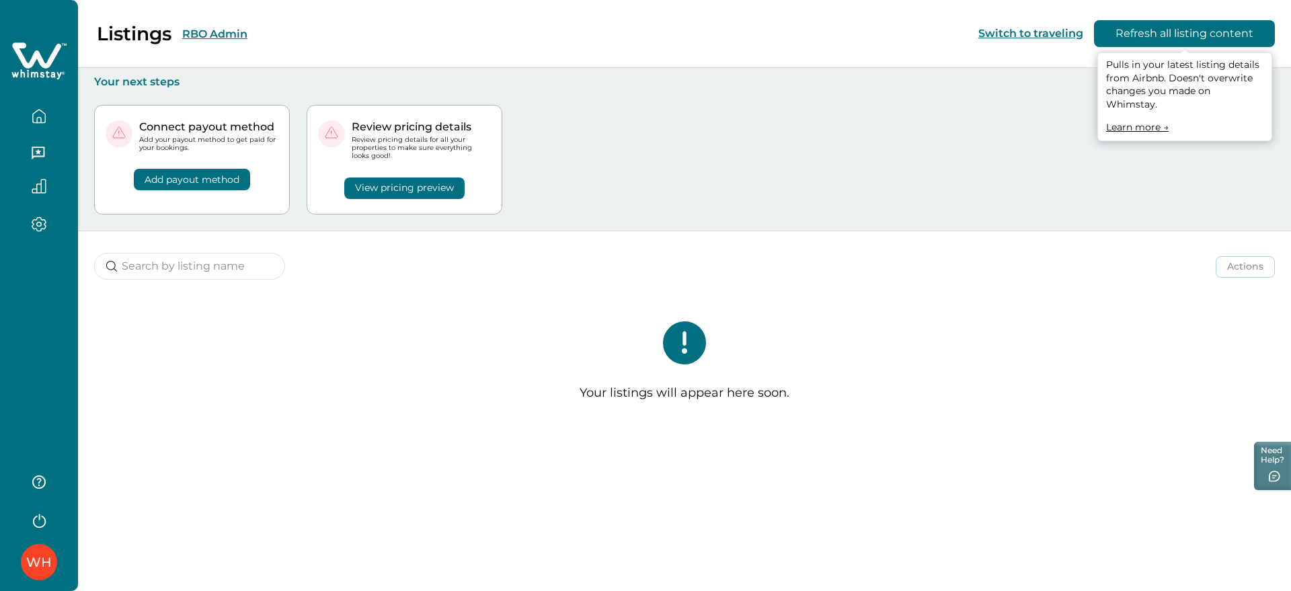
click at [1213, 33] on button "Refresh all listing content" at bounding box center [1184, 33] width 181 height 27
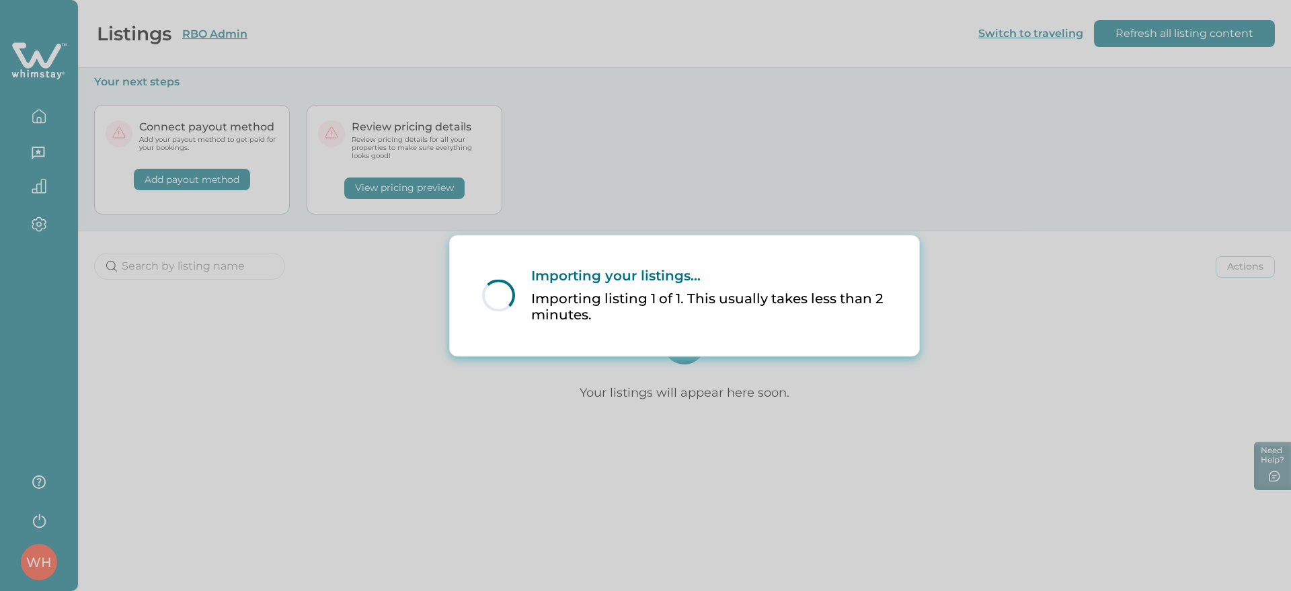
click at [709, 313] on p "Importing listing 1 of 1. This usually takes less than 2 minutes." at bounding box center [709, 306] width 356 height 33
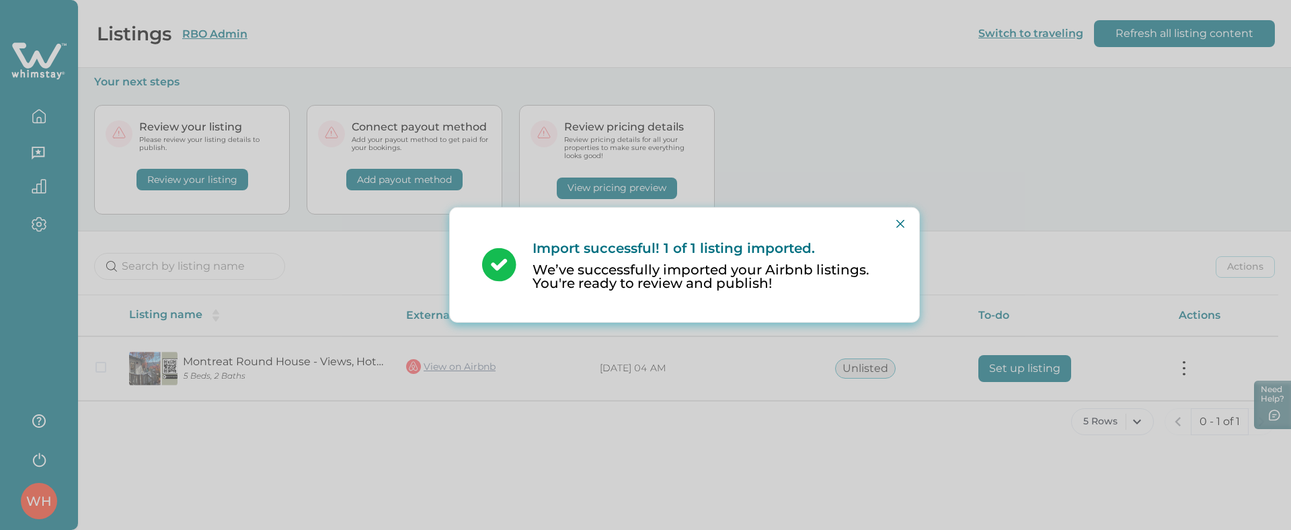
click at [438, 402] on div "Import successful! 1 of 1 listing imported. We’ve successfully imported your Ai…" at bounding box center [645, 265] width 1291 height 530
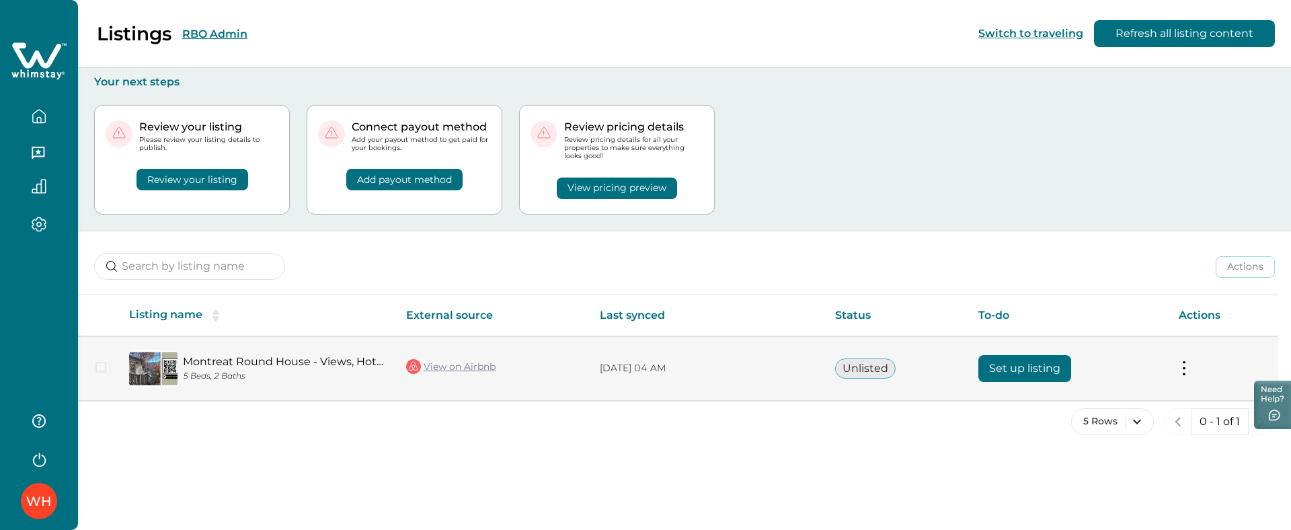
click at [446, 364] on link "View on Airbnb" at bounding box center [450, 366] width 89 height 17
